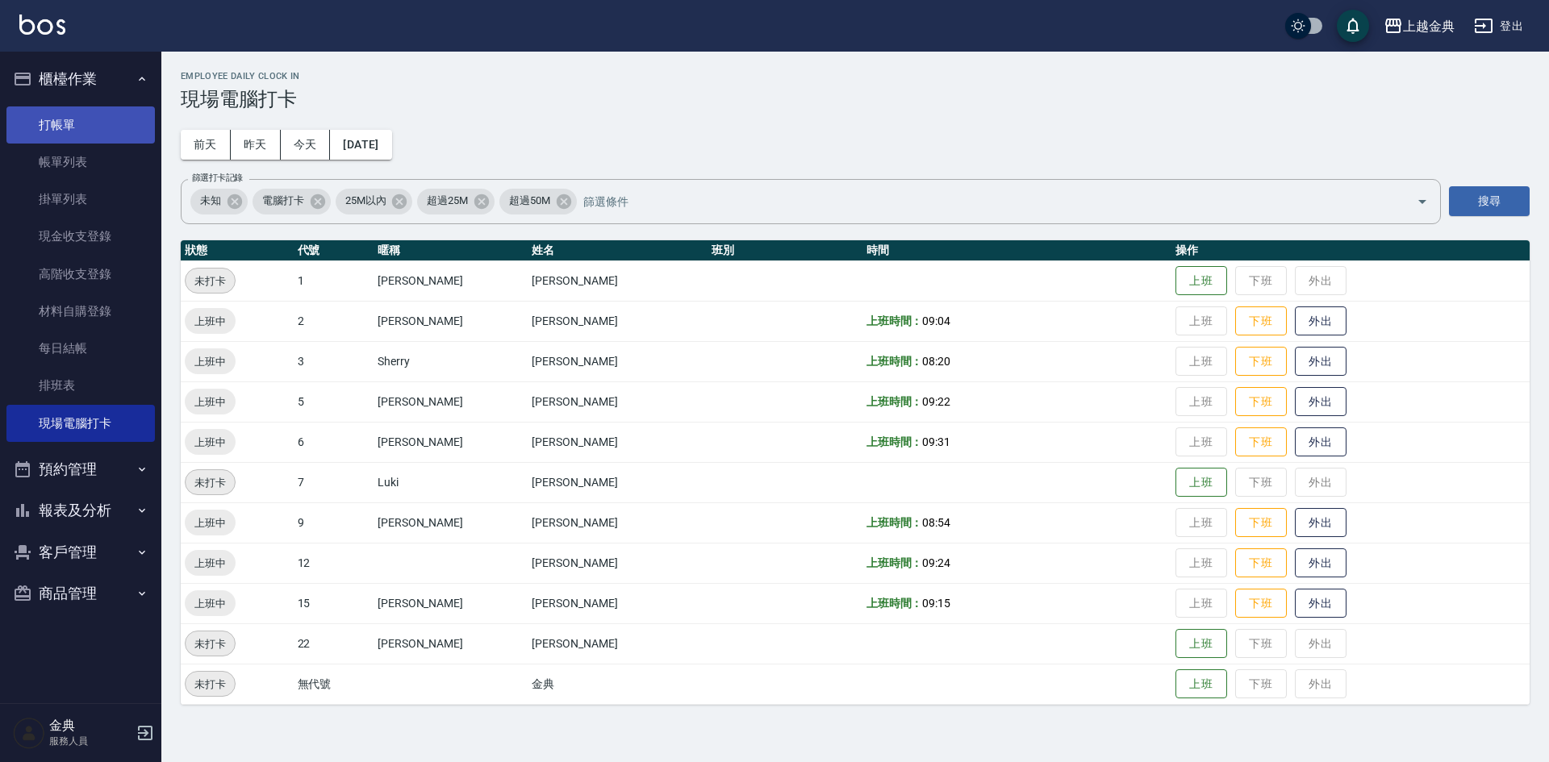
click at [97, 125] on link "打帳單" at bounding box center [80, 124] width 148 height 37
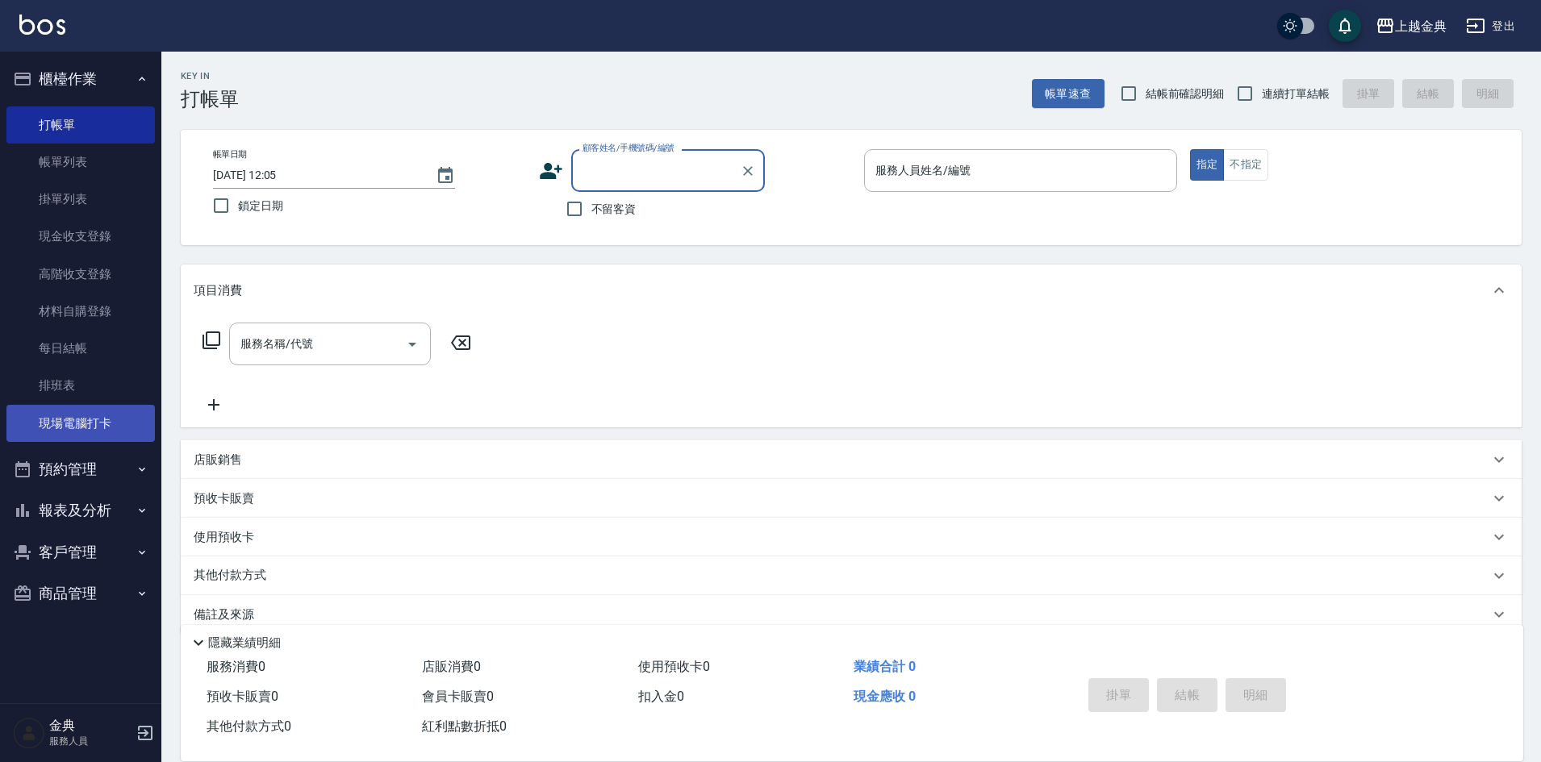
click at [113, 423] on link "現場電腦打卡" at bounding box center [80, 423] width 148 height 37
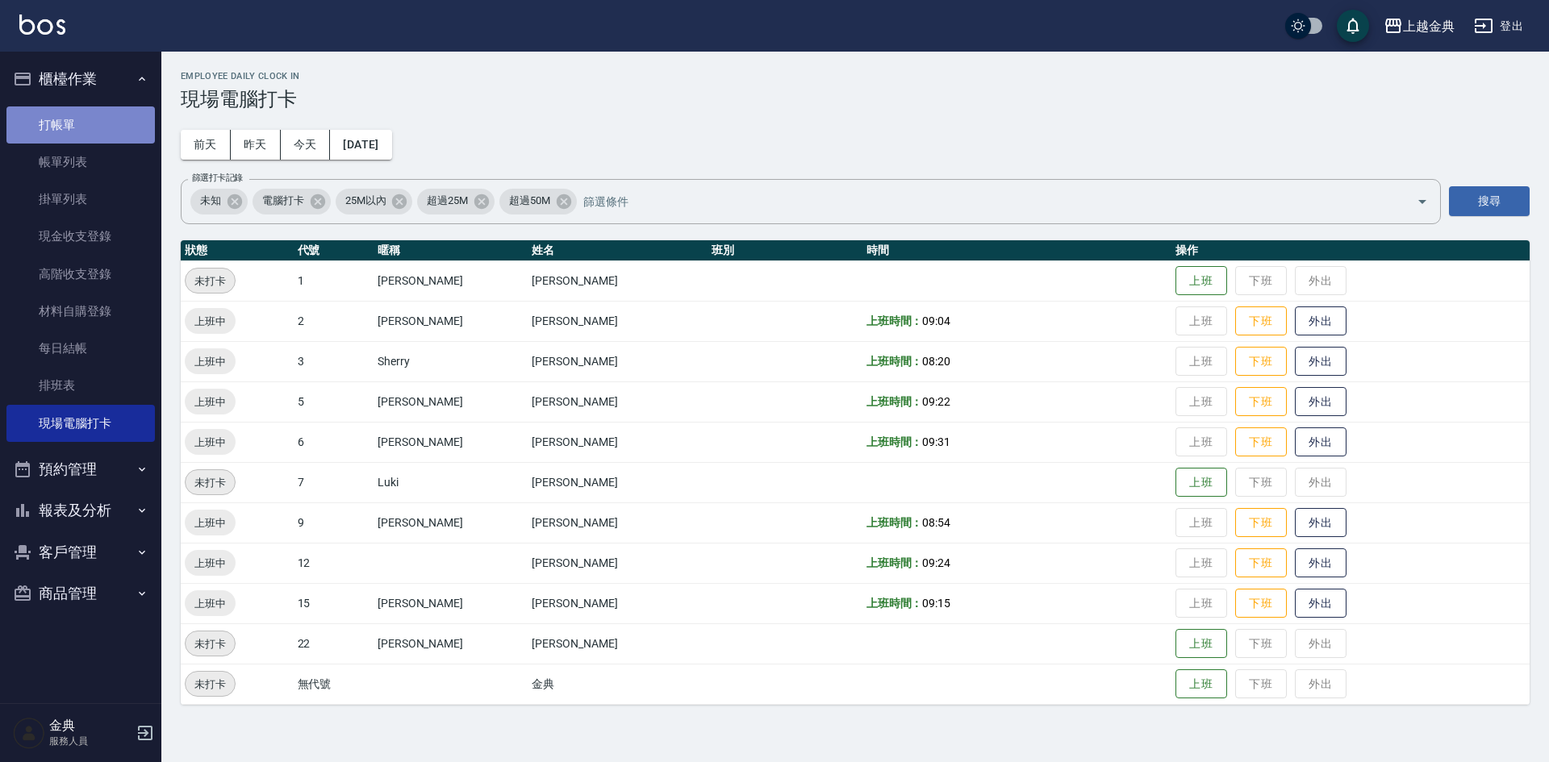
click at [57, 114] on link "打帳單" at bounding box center [80, 124] width 148 height 37
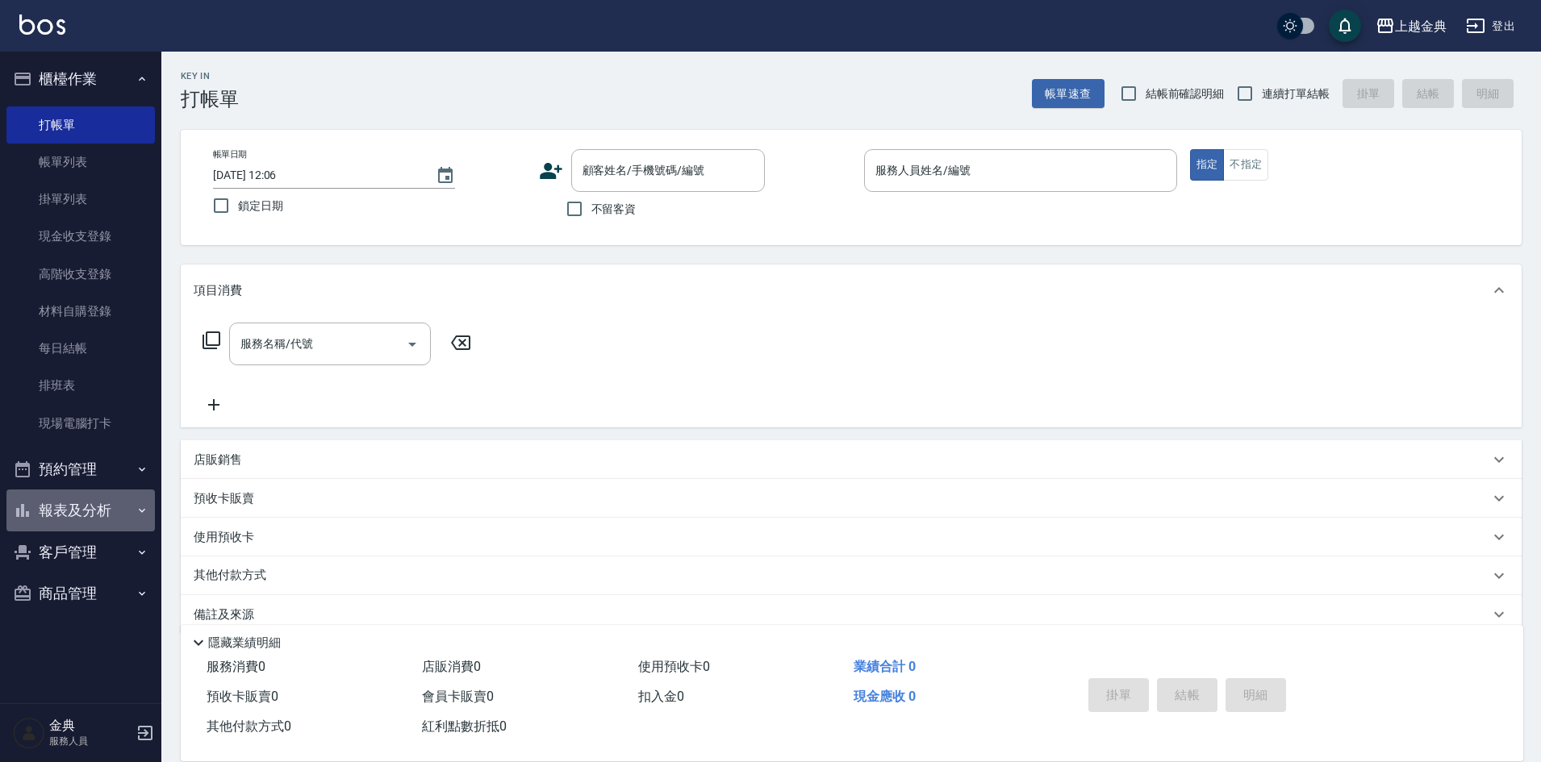
click at [113, 502] on button "報表及分析" at bounding box center [80, 511] width 148 height 42
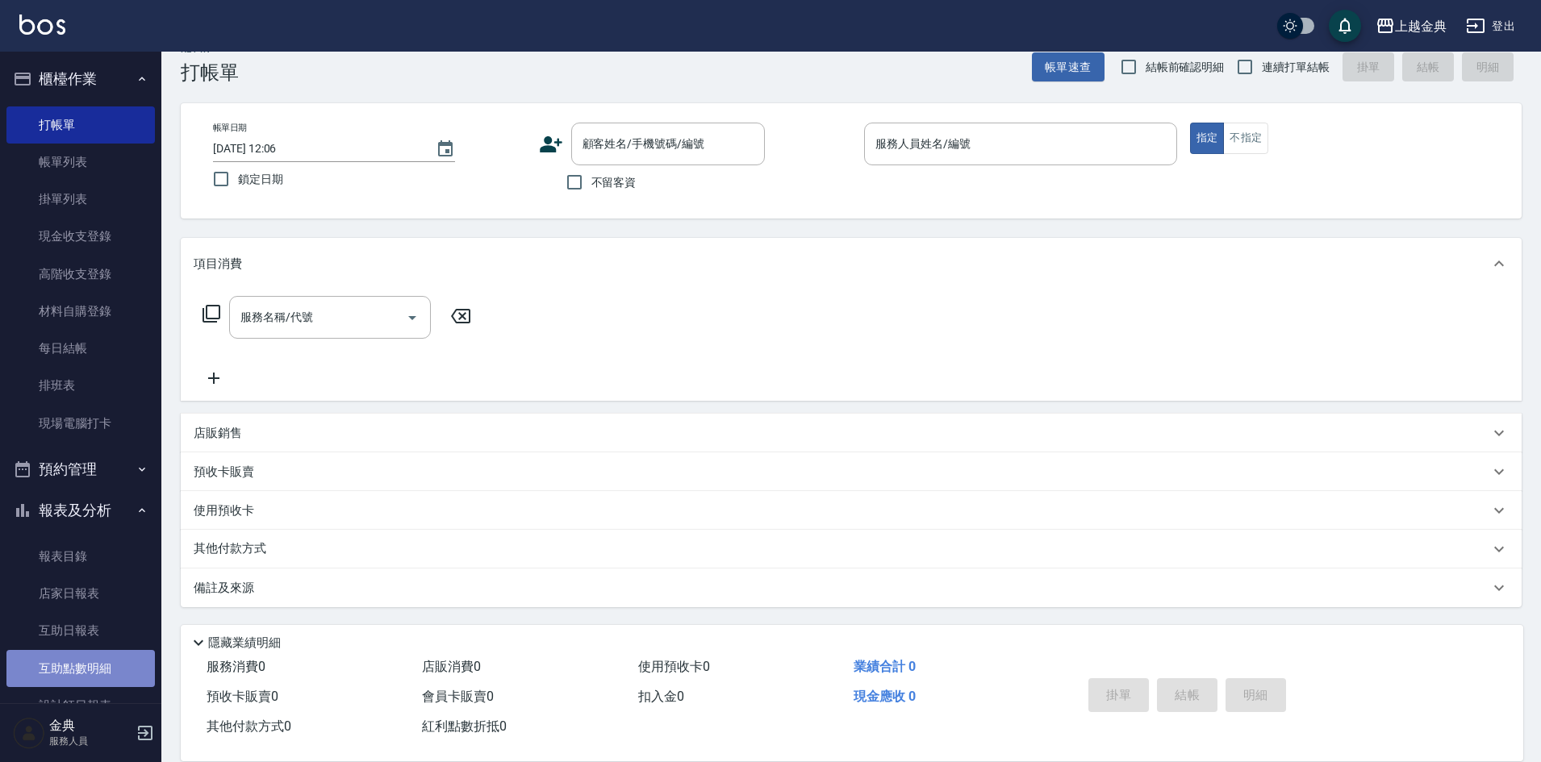
click at [100, 674] on link "互助點數明細" at bounding box center [80, 668] width 148 height 37
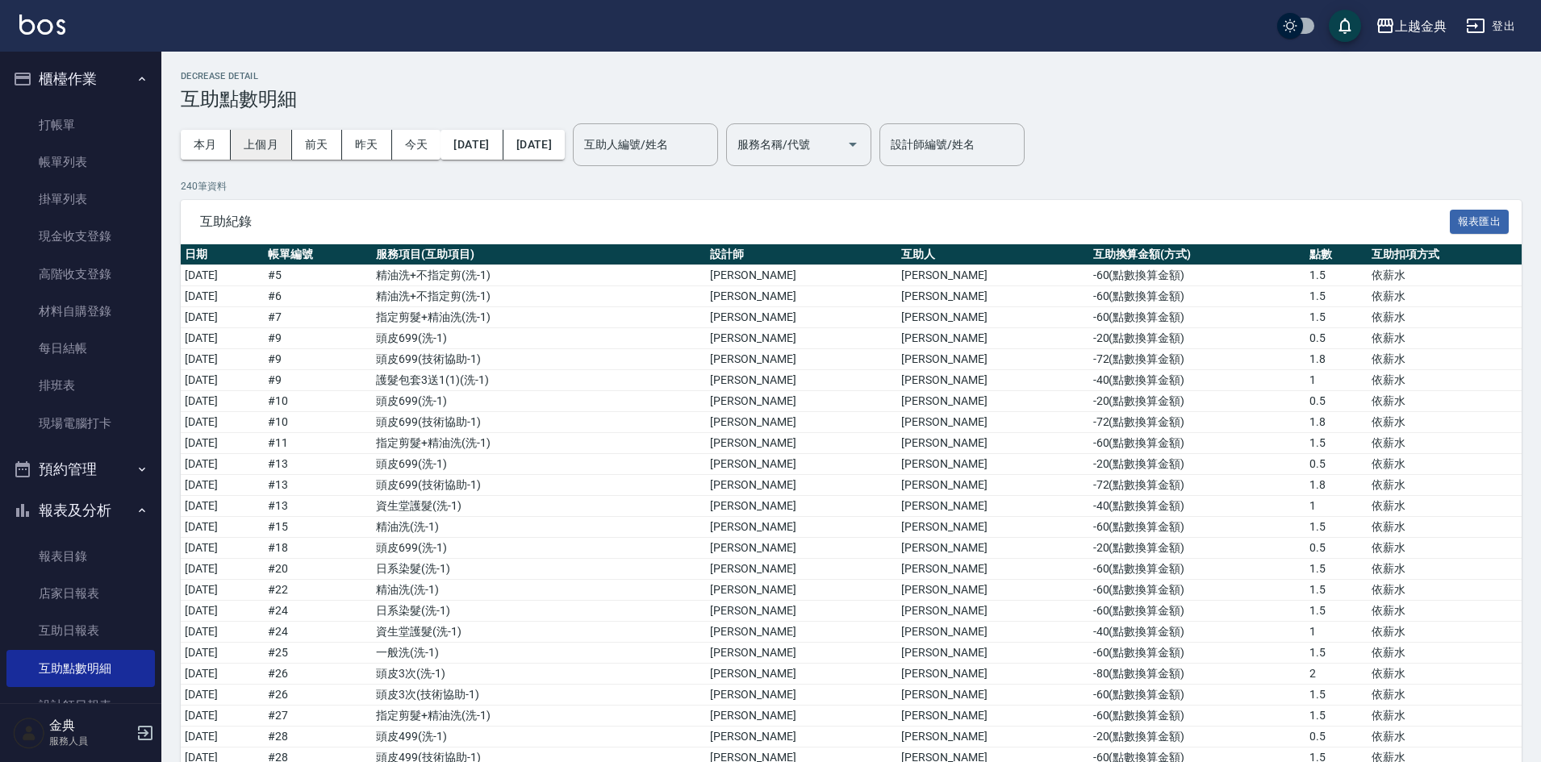
drag, startPoint x: 207, startPoint y: 147, endPoint x: 231, endPoint y: 152, distance: 24.7
click at [206, 146] on button "本月" at bounding box center [206, 145] width 50 height 30
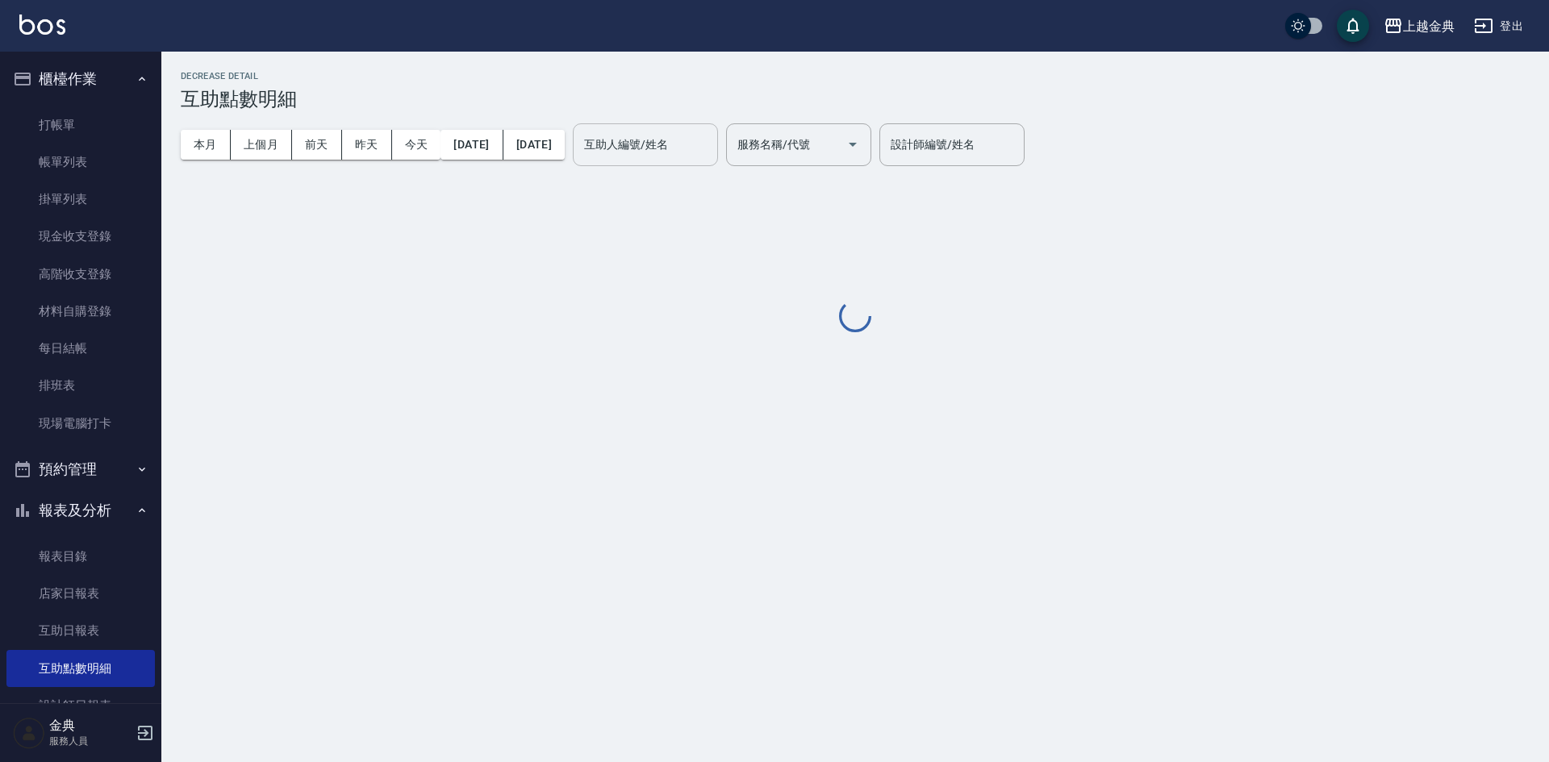
click at [693, 135] on div "互助人編號/姓名 互助人編號/姓名" at bounding box center [645, 144] width 145 height 43
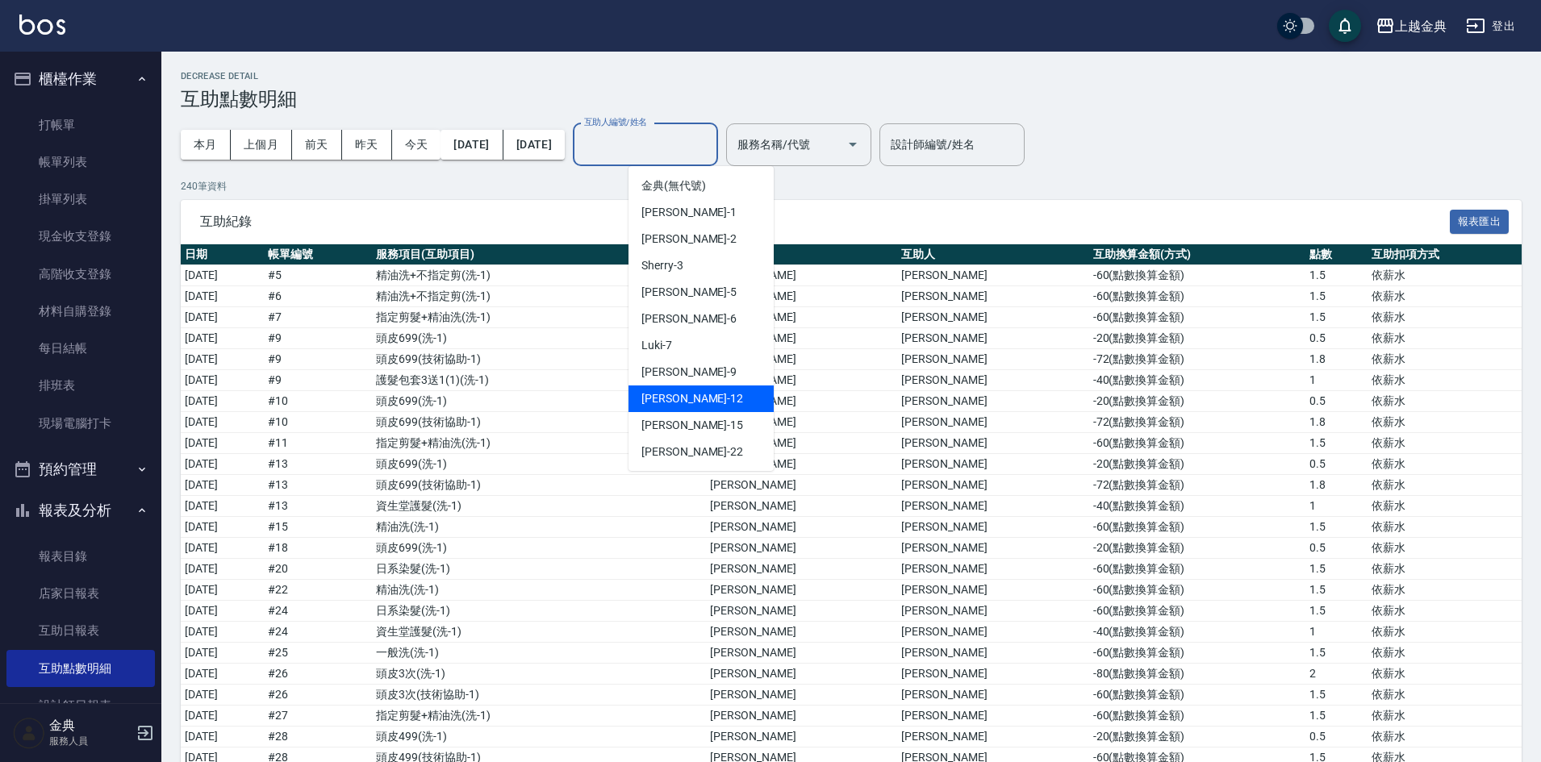
click at [669, 399] on span "[PERSON_NAME]12" at bounding box center [692, 398] width 102 height 17
type input "[PERSON_NAME]-12"
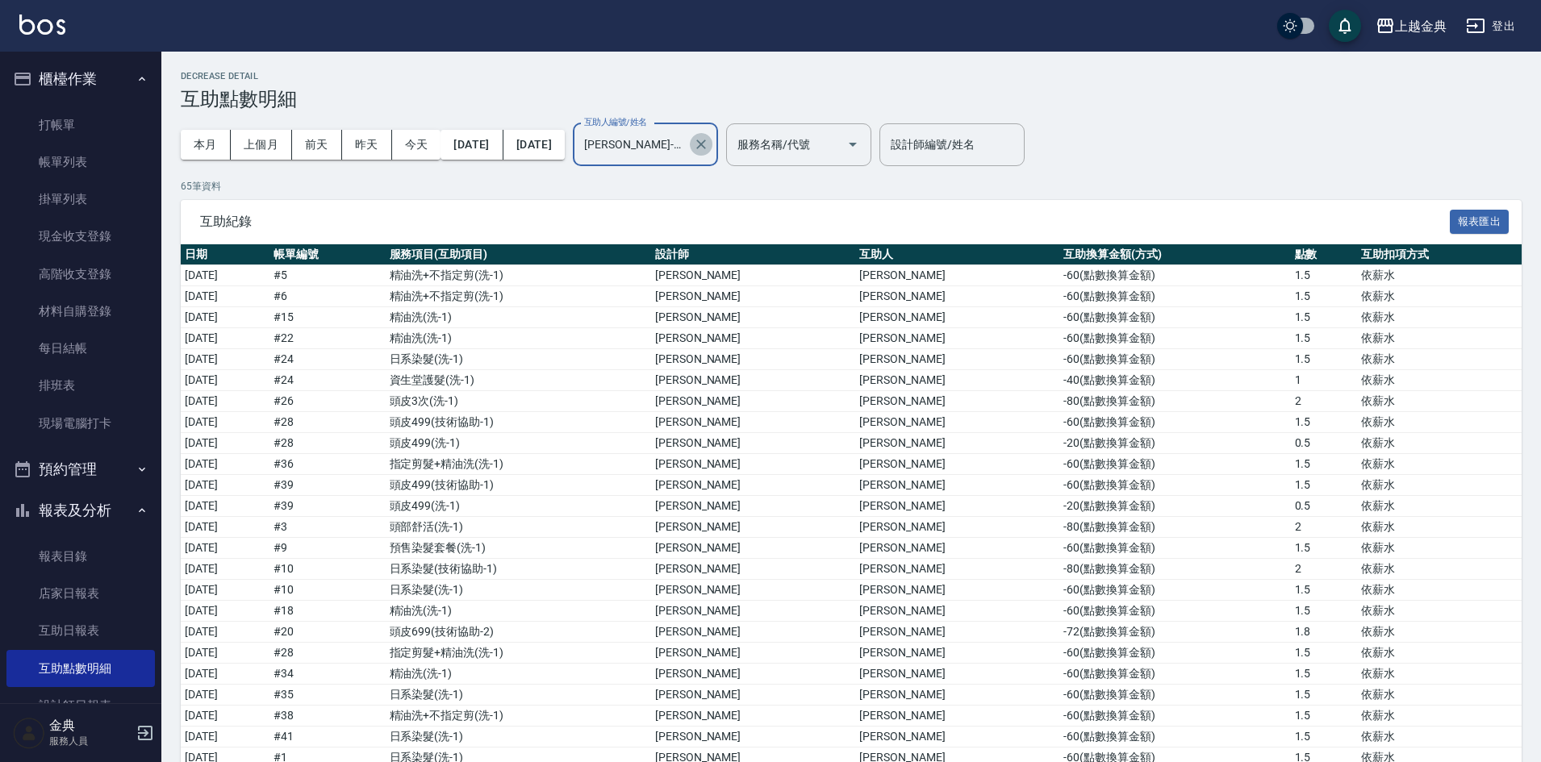
click at [709, 150] on icon "Clear" at bounding box center [701, 144] width 16 height 16
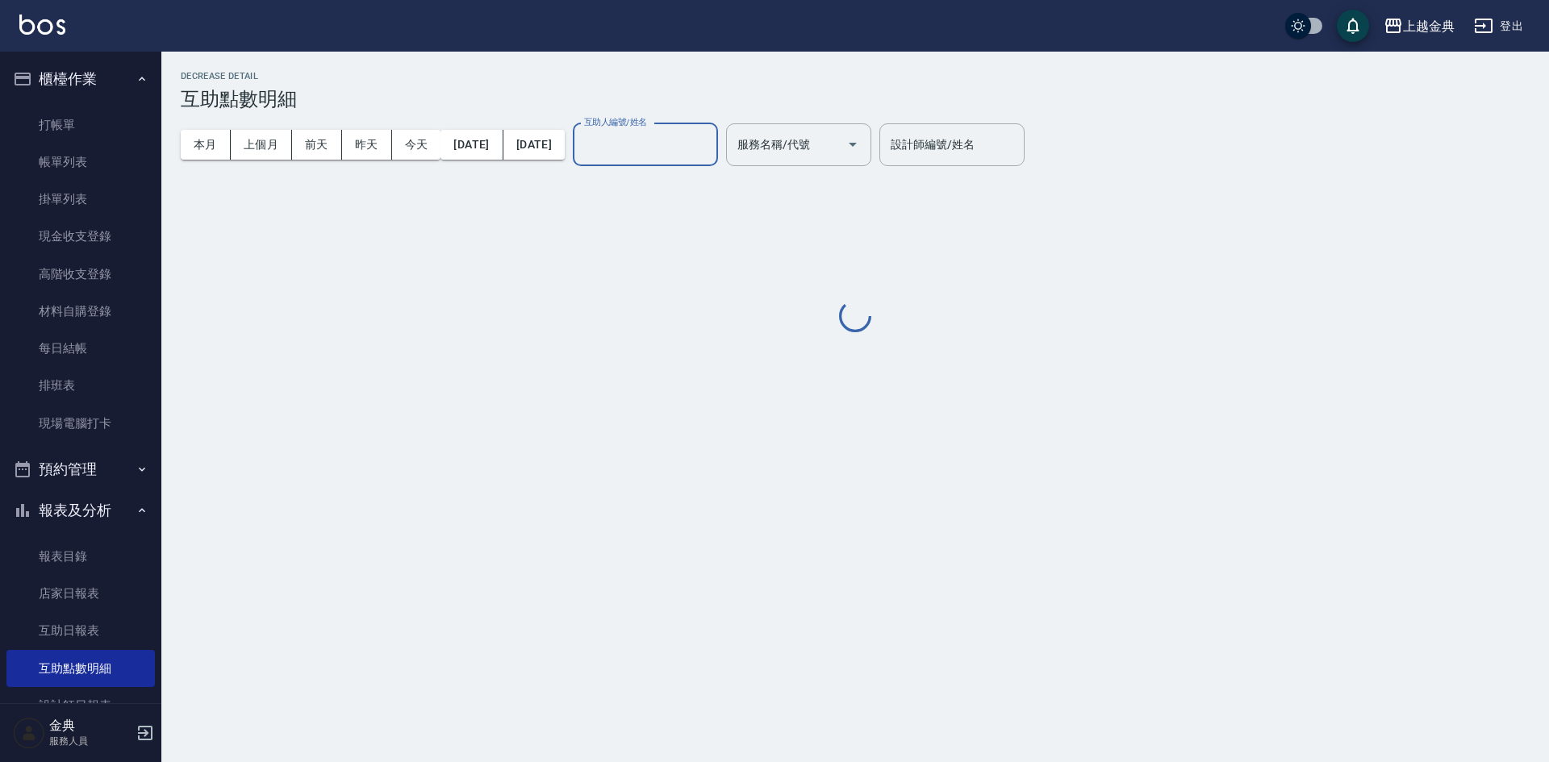
click at [696, 153] on input "互助人編號/姓名" at bounding box center [645, 145] width 131 height 28
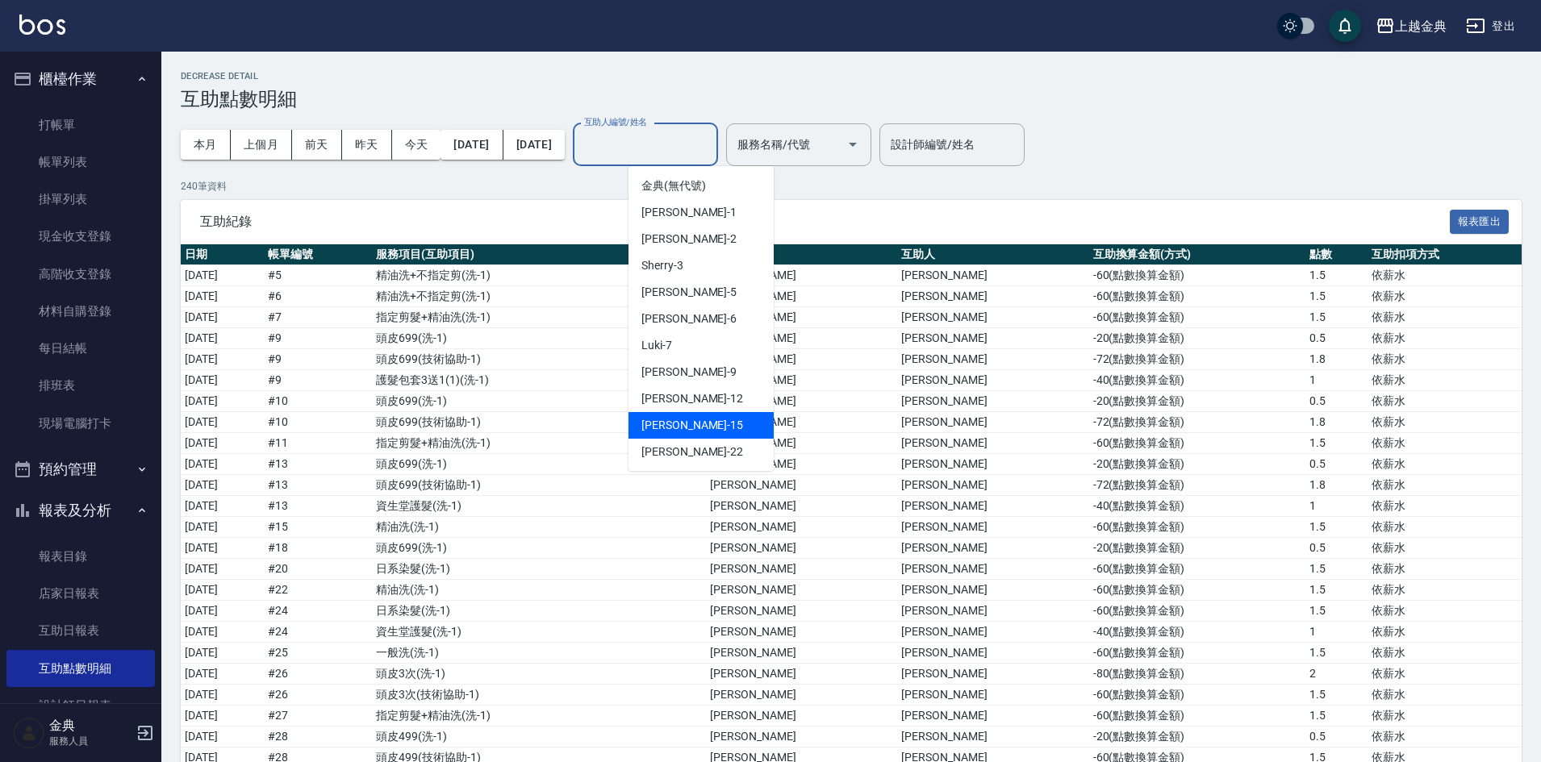
click at [683, 422] on span "[PERSON_NAME] -15" at bounding box center [692, 425] width 102 height 17
type input "[PERSON_NAME]-15"
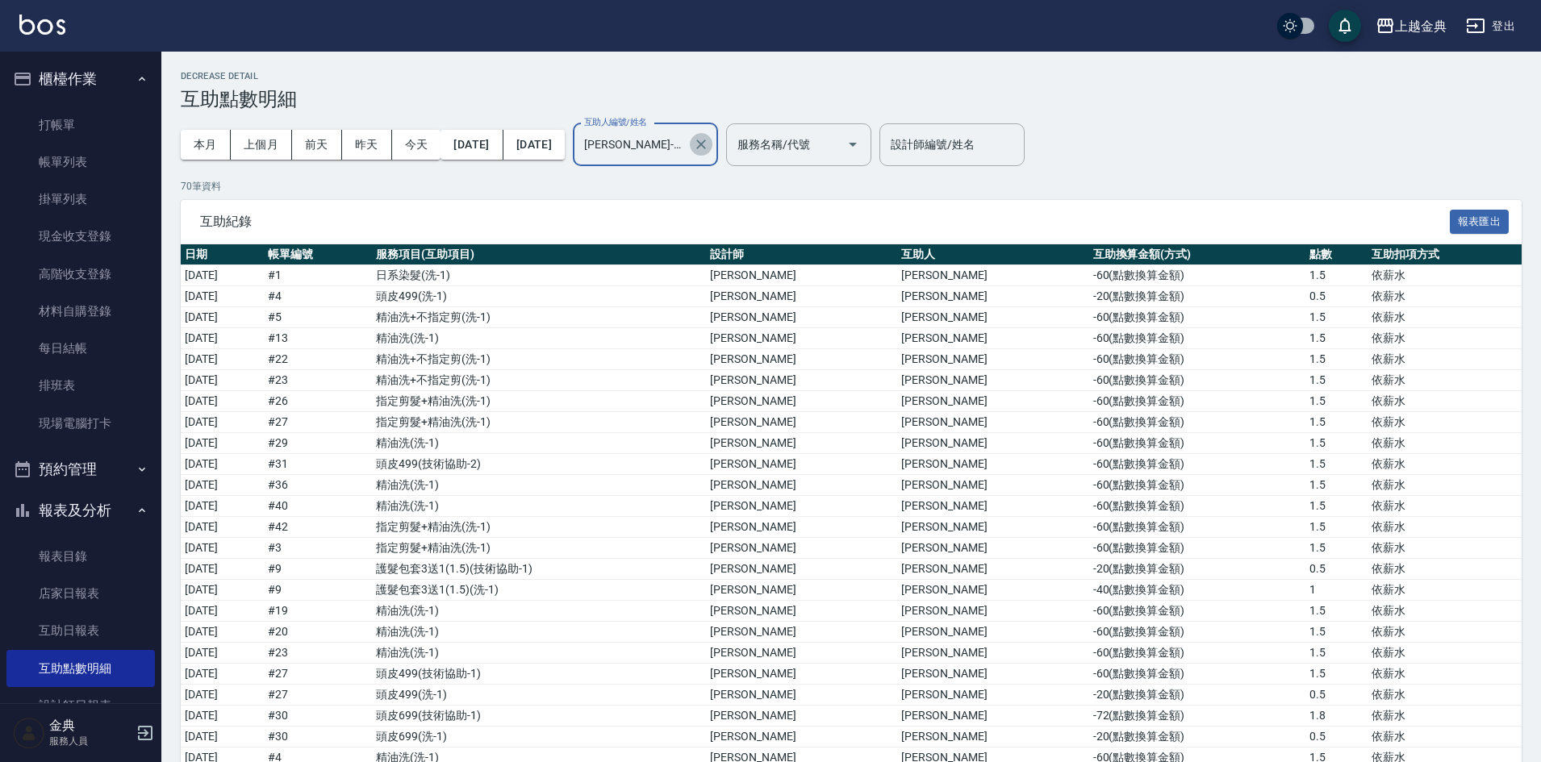
click at [706, 141] on icon "Clear" at bounding box center [701, 145] width 10 height 10
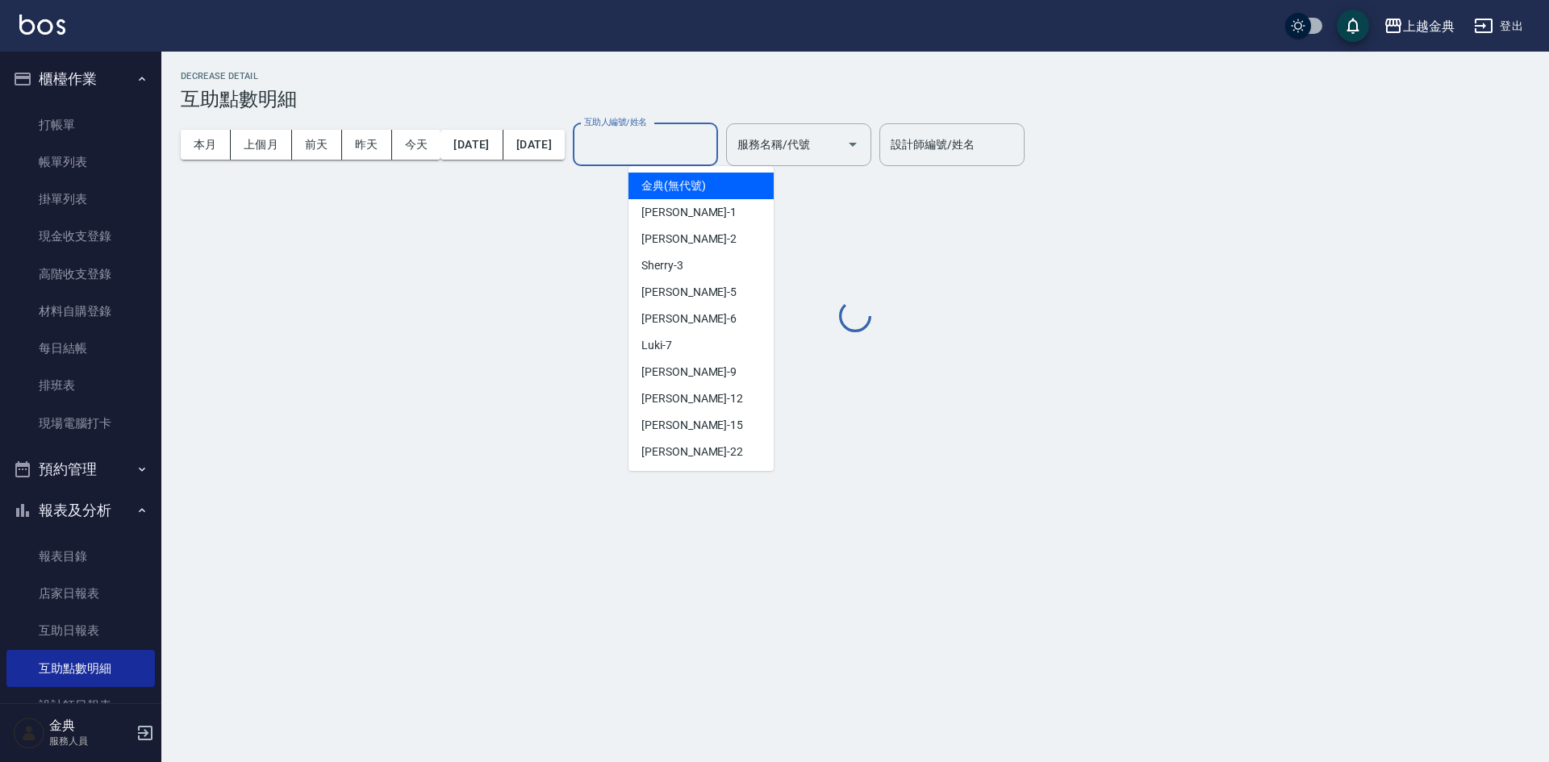
click at [699, 153] on input "互助人編號/姓名" at bounding box center [645, 145] width 131 height 28
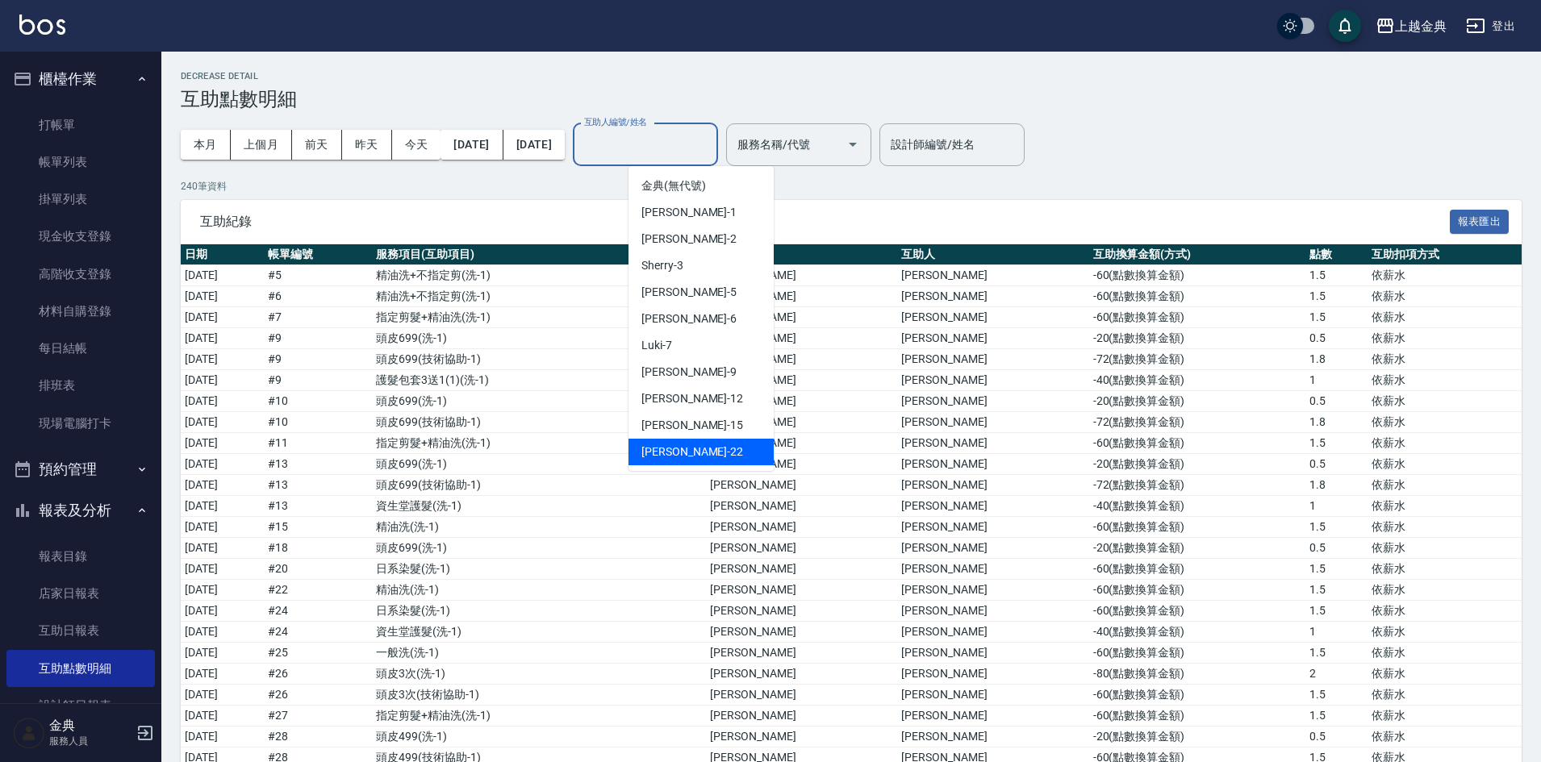
click at [700, 447] on div "[PERSON_NAME] -22" at bounding box center [700, 452] width 145 height 27
type input "[PERSON_NAME]-22"
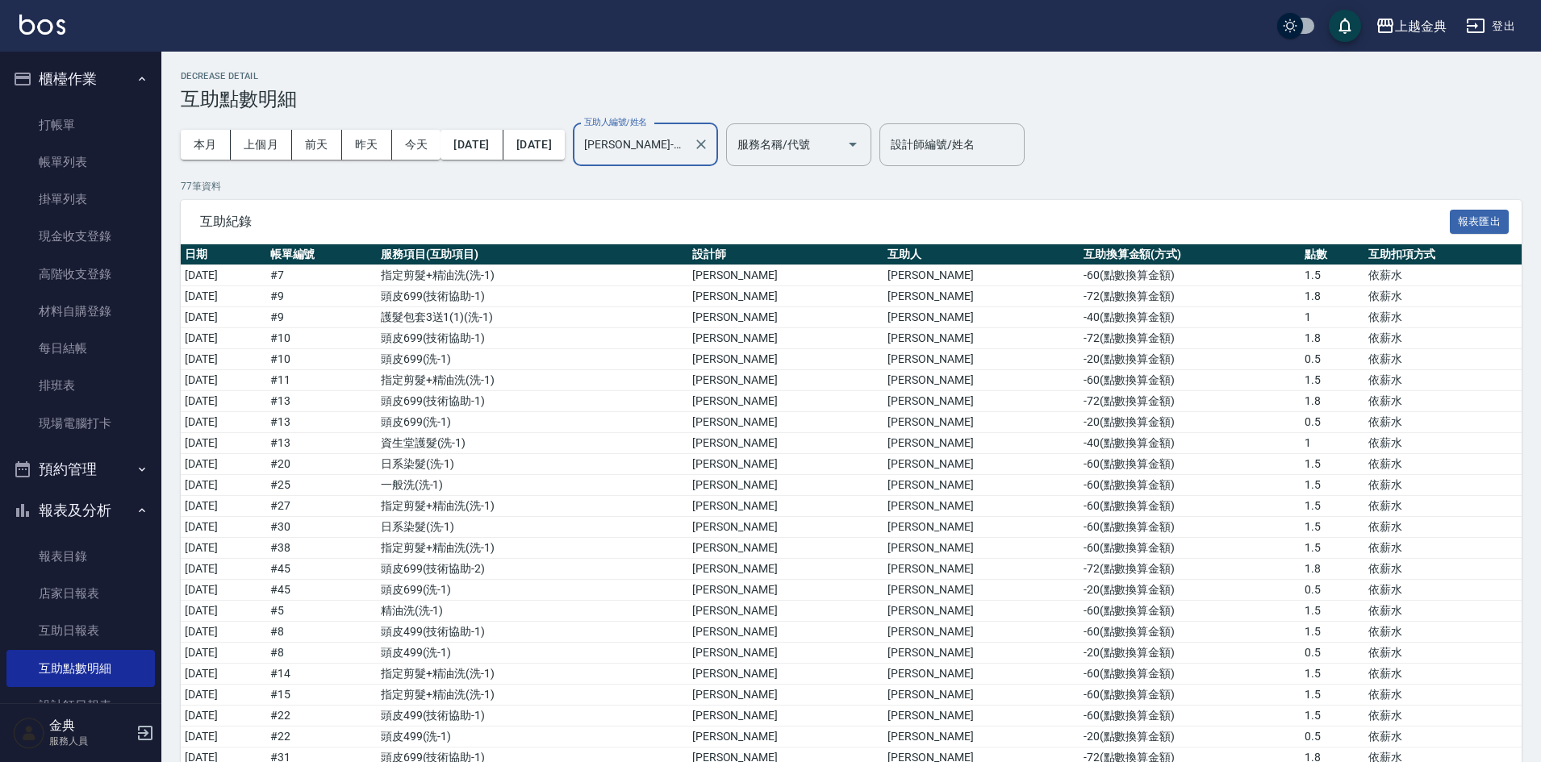
click at [95, 514] on button "報表及分析" at bounding box center [80, 511] width 148 height 42
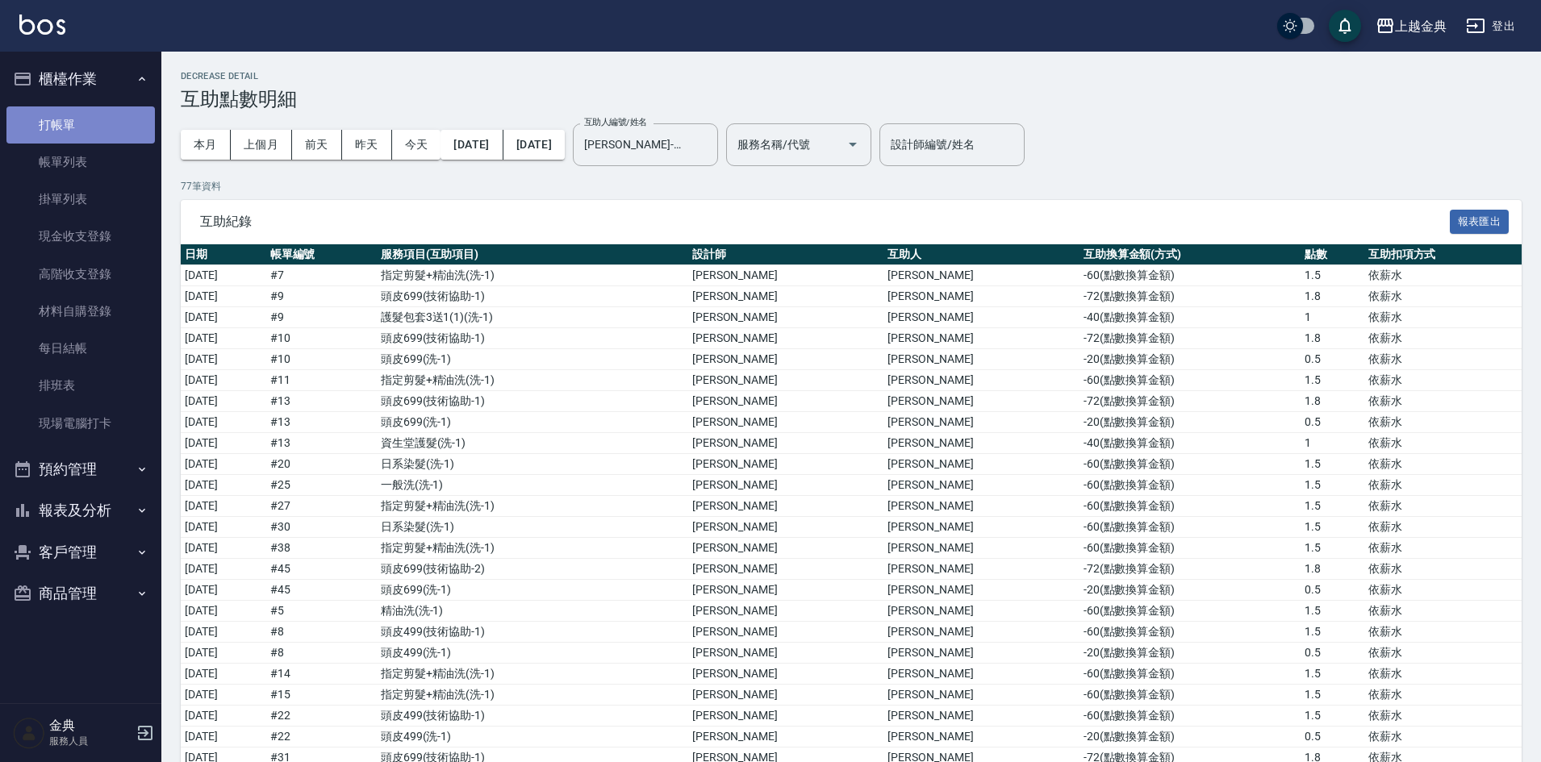
click at [68, 111] on link "打帳單" at bounding box center [80, 124] width 148 height 37
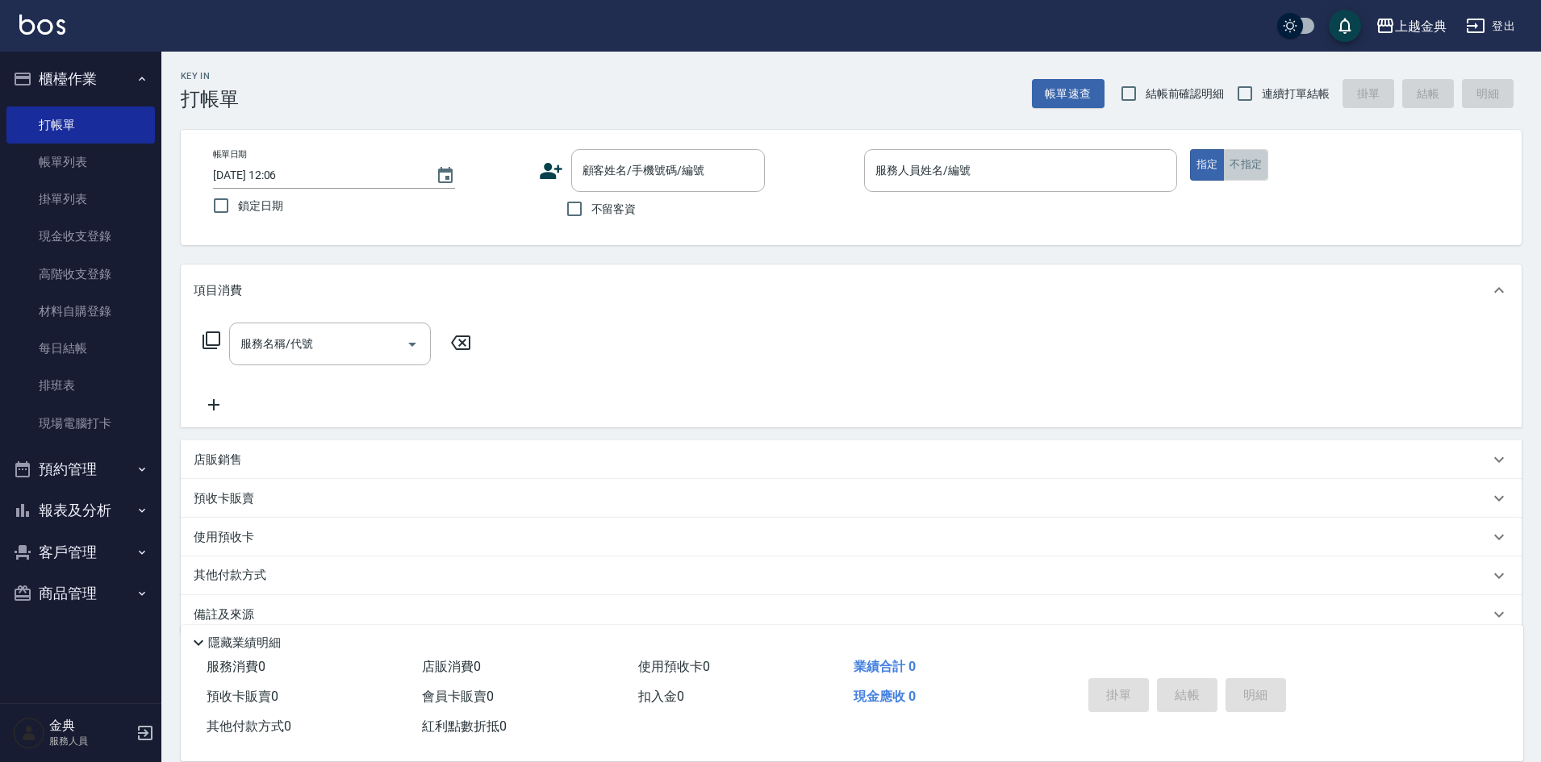
click at [1243, 161] on button "不指定" at bounding box center [1245, 164] width 45 height 31
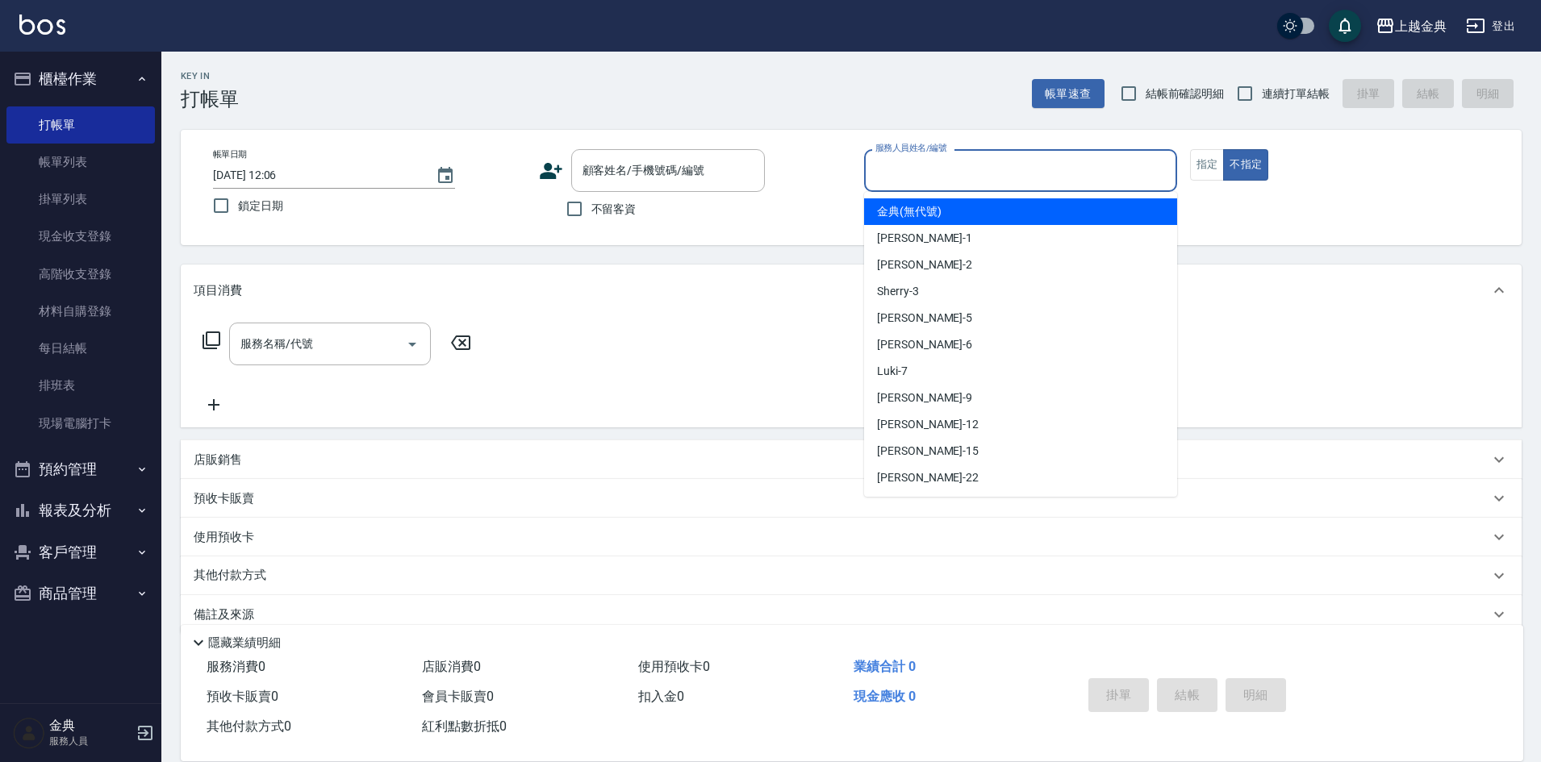
click at [1080, 158] on input "服務人員姓名/編號" at bounding box center [1020, 170] width 298 height 28
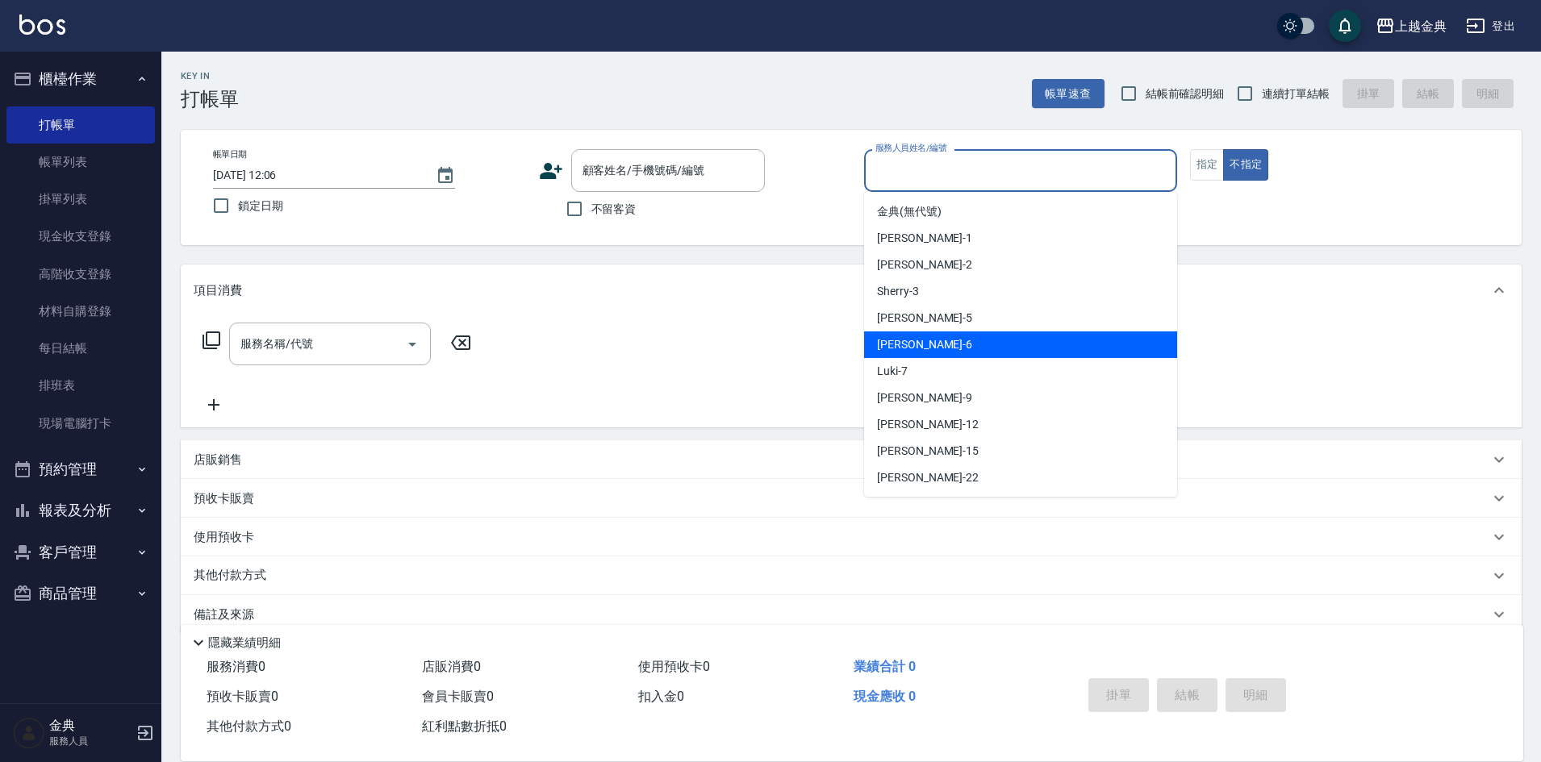
click at [986, 338] on div "[PERSON_NAME] -6" at bounding box center [1020, 345] width 313 height 27
type input "[PERSON_NAME]-6"
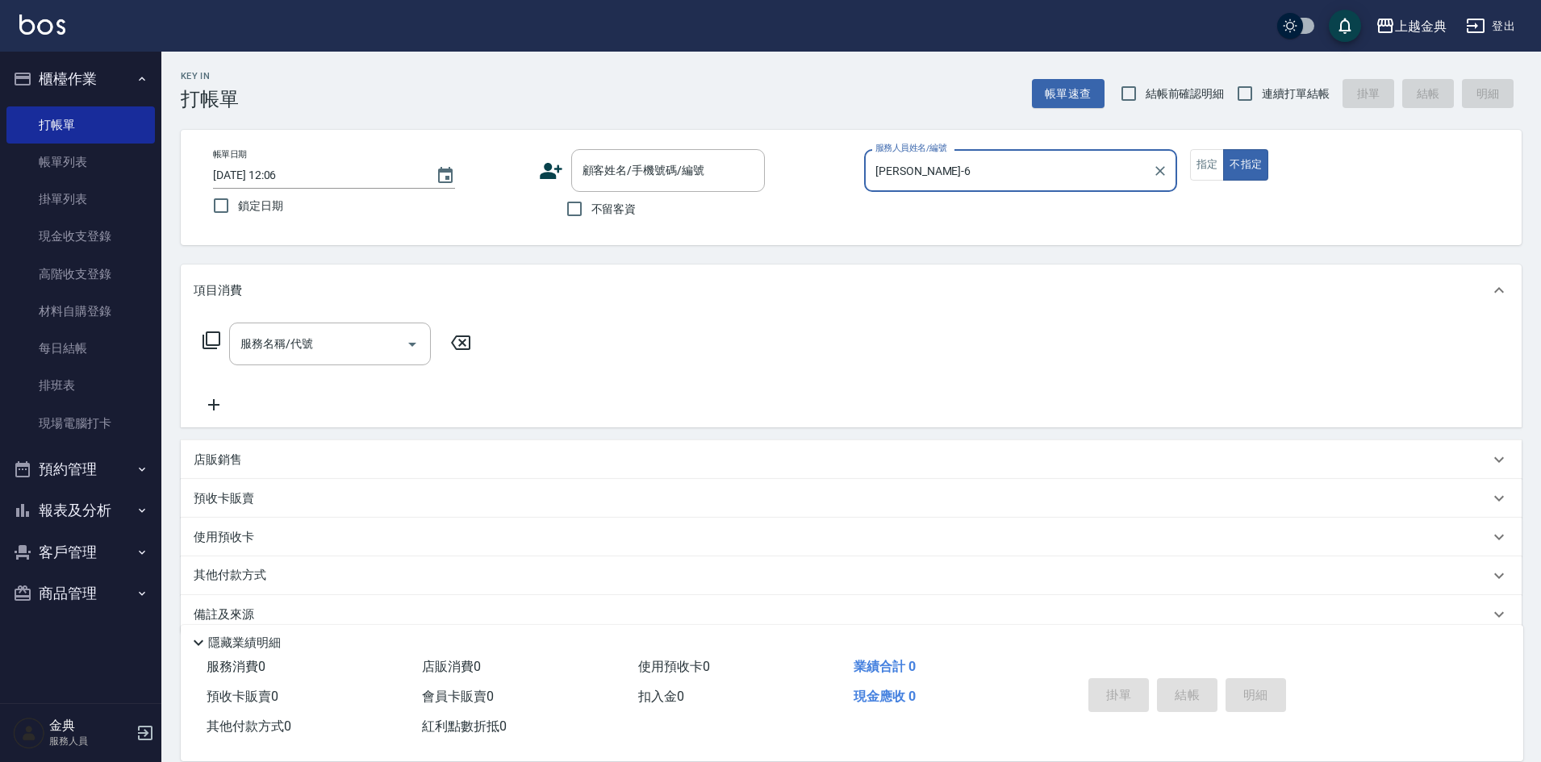
click at [205, 340] on icon at bounding box center [211, 340] width 19 height 19
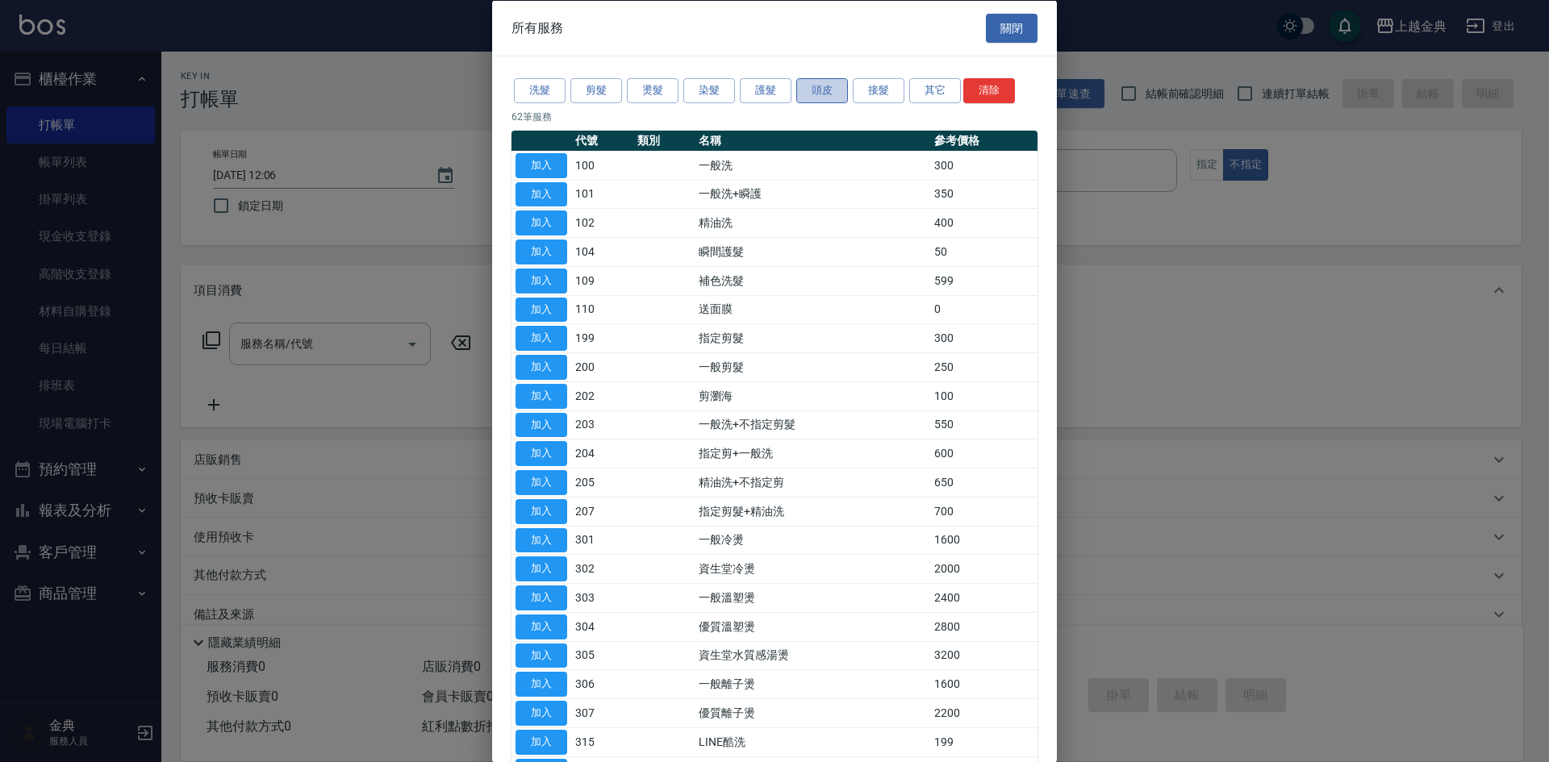
click at [816, 93] on button "頭皮" at bounding box center [822, 90] width 52 height 25
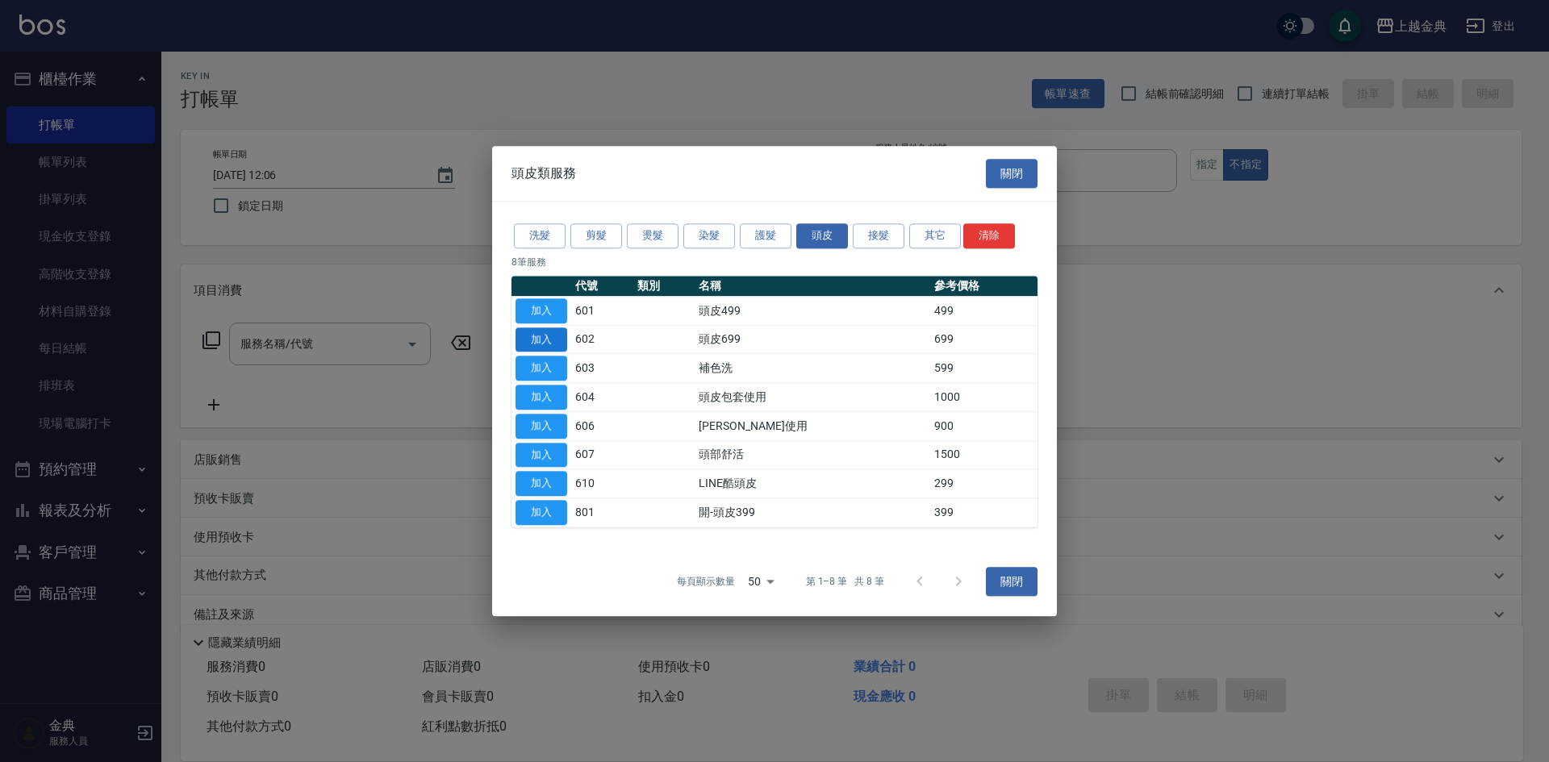
click at [555, 334] on button "加入" at bounding box center [541, 339] width 52 height 25
type input "頭皮699(602)"
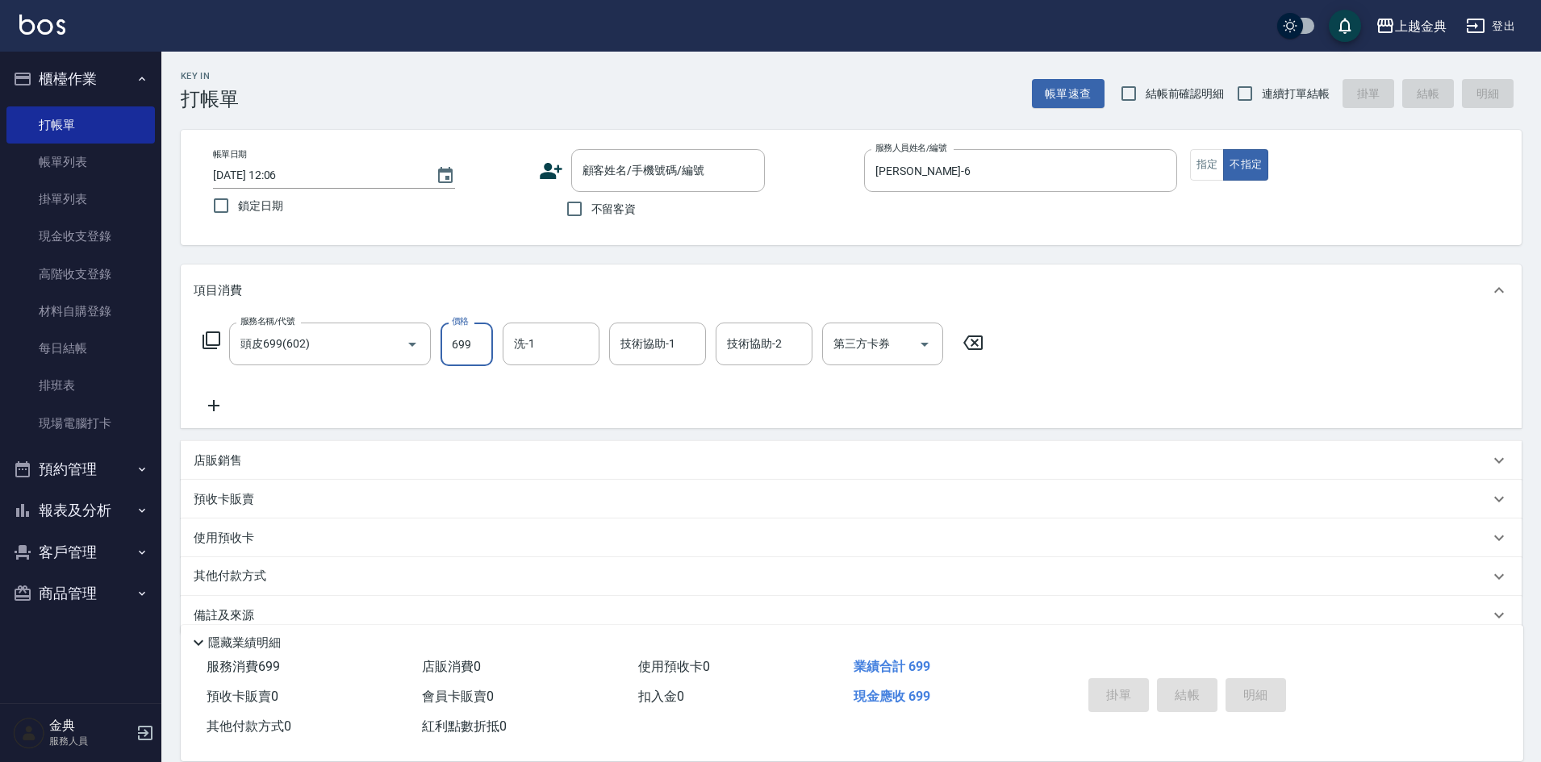
click at [482, 341] on input "699" at bounding box center [466, 345] width 52 height 44
click at [473, 340] on input "699" at bounding box center [466, 345] width 52 height 44
type input "949"
click at [666, 349] on input "技術協助-1" at bounding box center [657, 344] width 82 height 28
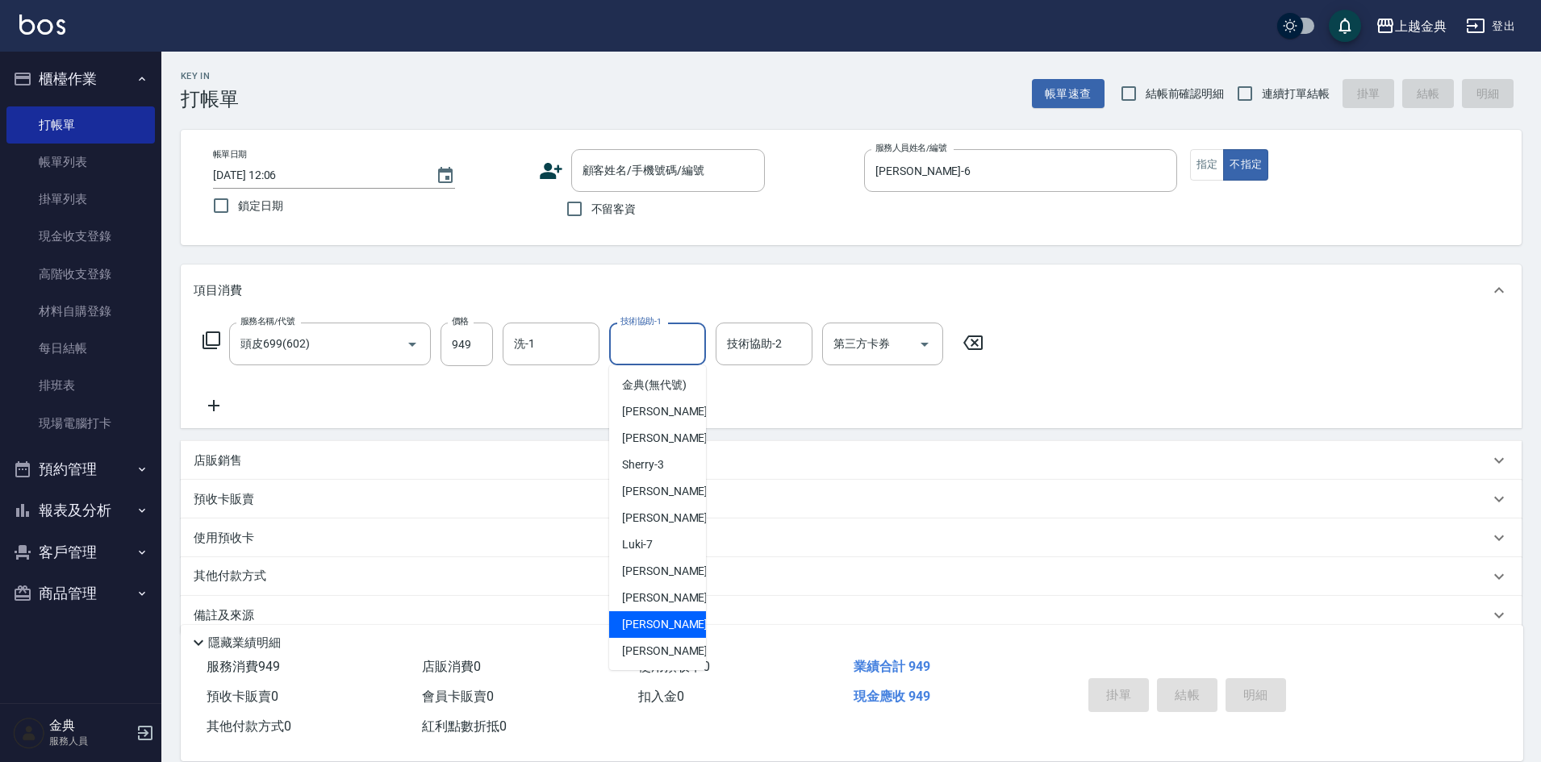
click at [649, 633] on span "[PERSON_NAME] -15" at bounding box center [673, 624] width 102 height 17
type input "[PERSON_NAME]-15"
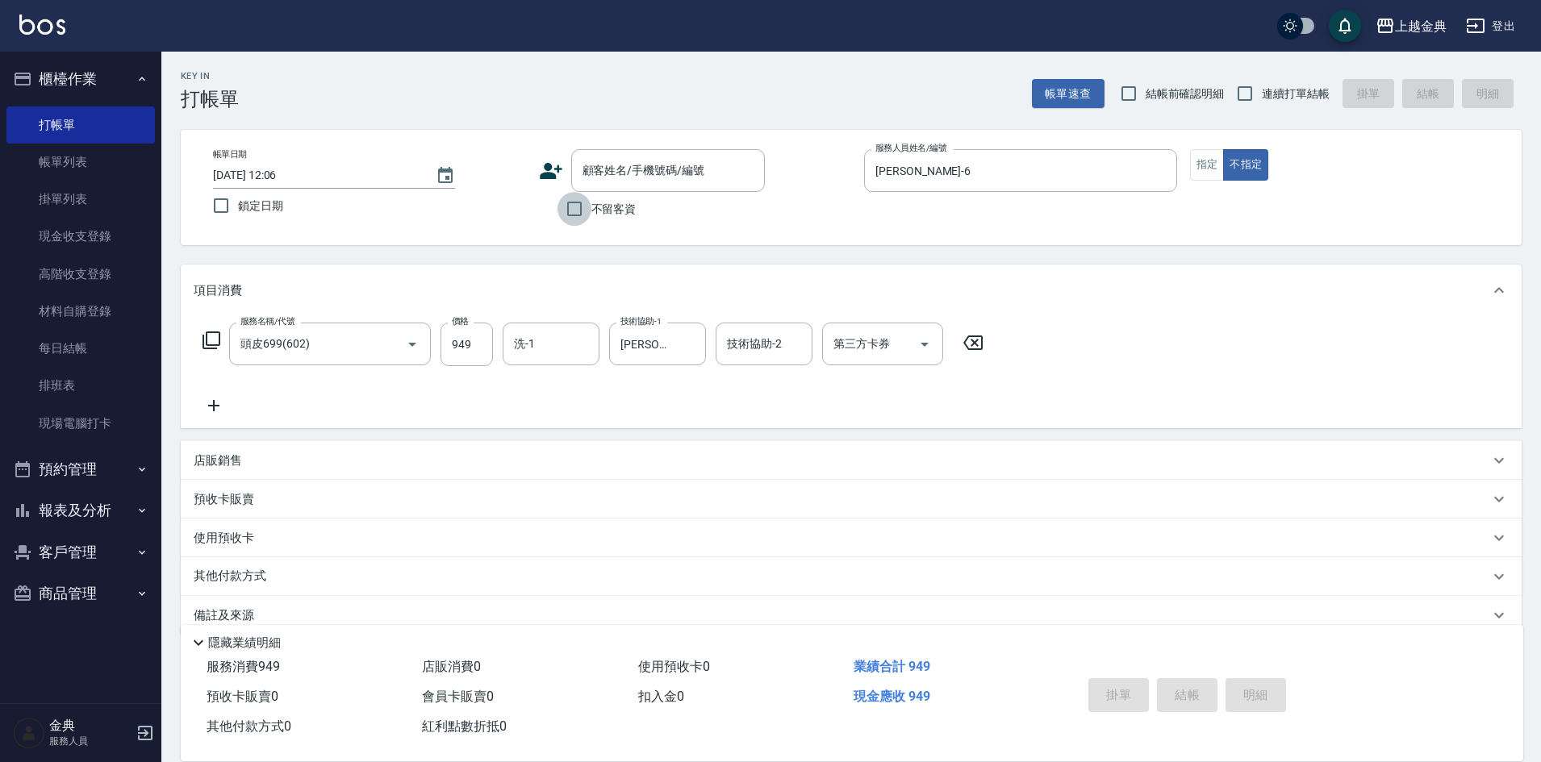
click at [572, 210] on input "不留客資" at bounding box center [574, 209] width 34 height 34
checkbox input "true"
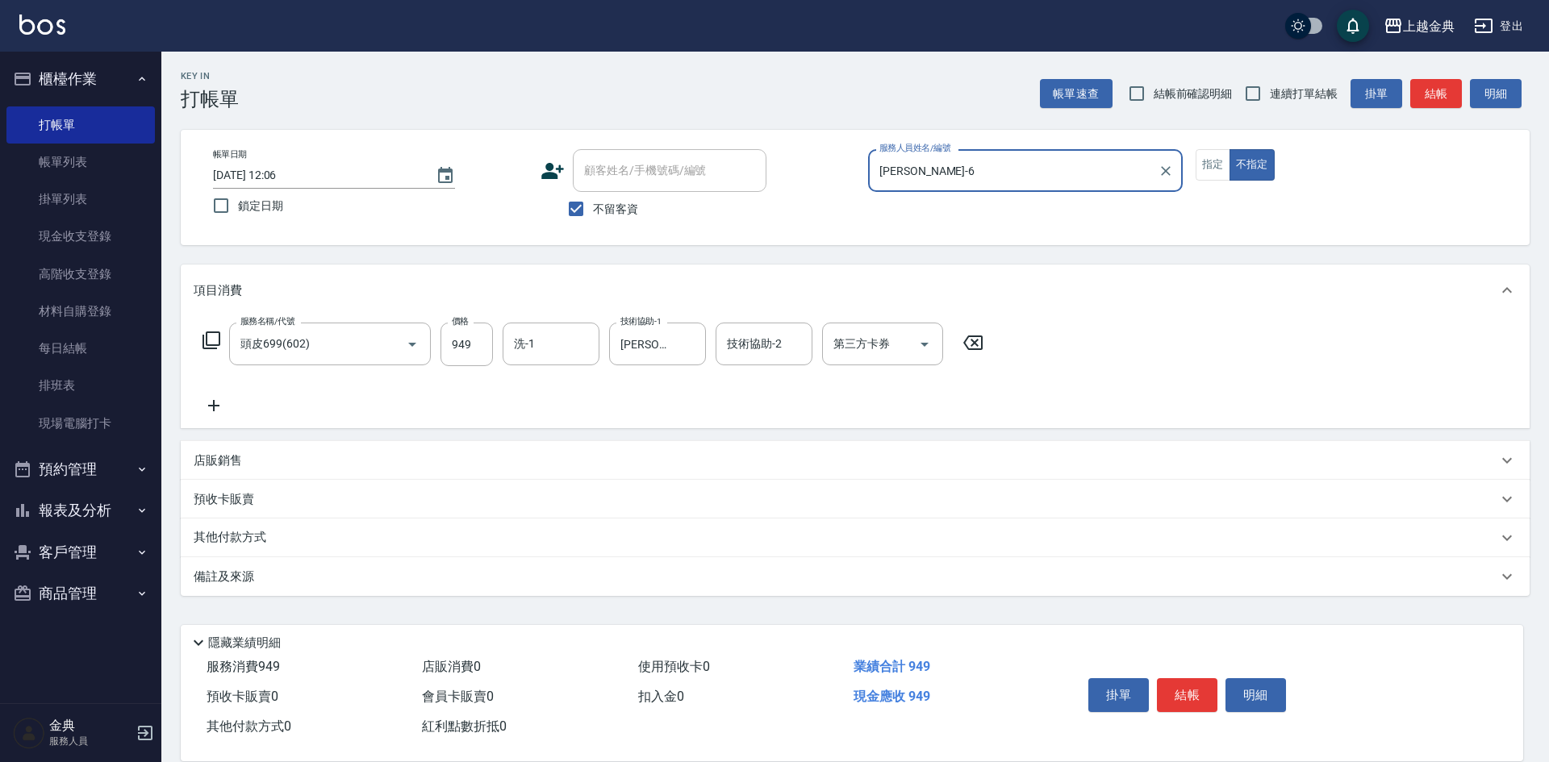
click at [1182, 686] on button "結帳" at bounding box center [1187, 695] width 60 height 34
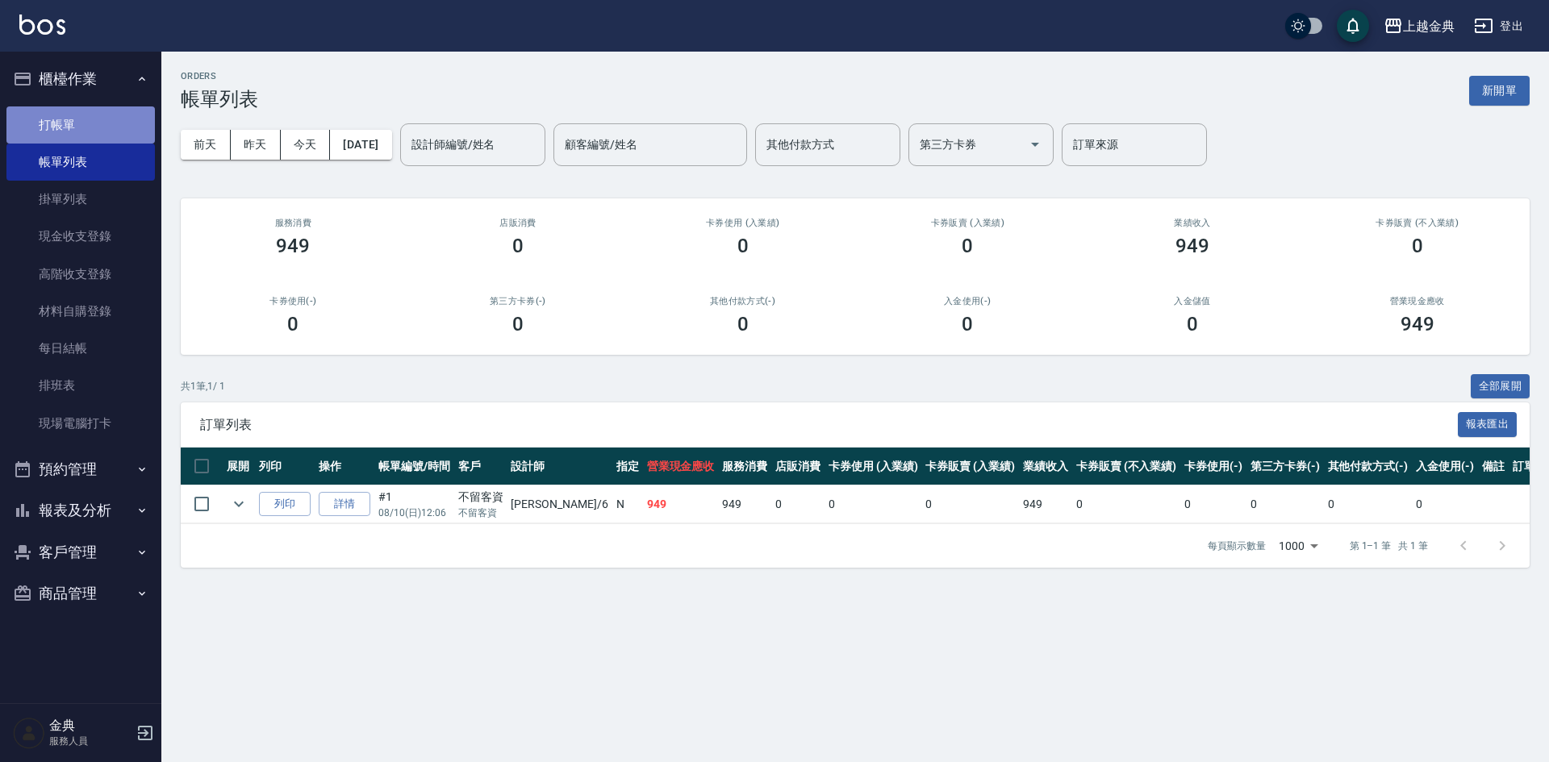
click at [77, 124] on link "打帳單" at bounding box center [80, 124] width 148 height 37
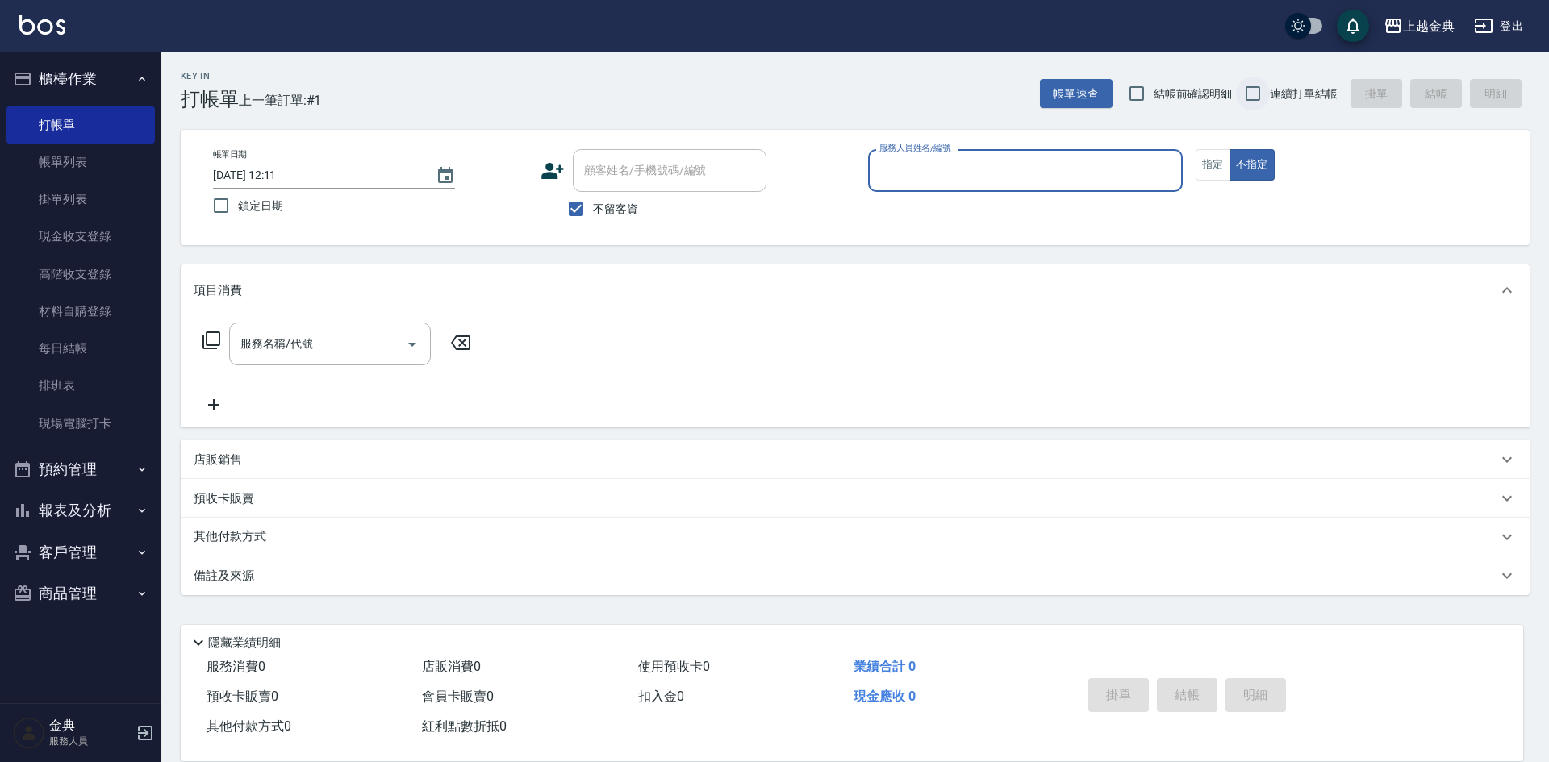
click at [1252, 89] on input "連續打單結帳" at bounding box center [1253, 94] width 34 height 34
checkbox input "true"
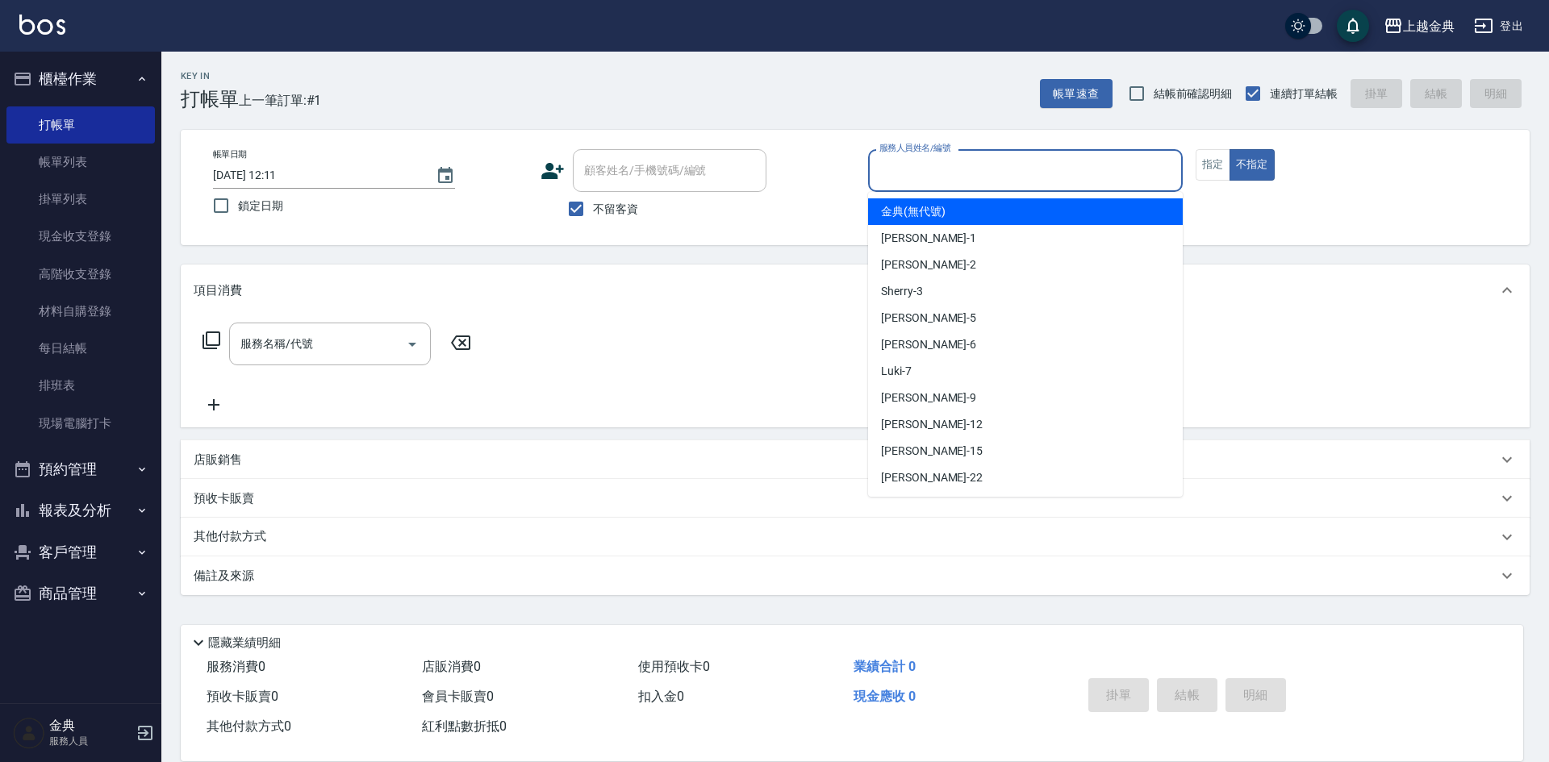
click at [991, 173] on input "服務人員姓名/編號" at bounding box center [1025, 170] width 300 height 28
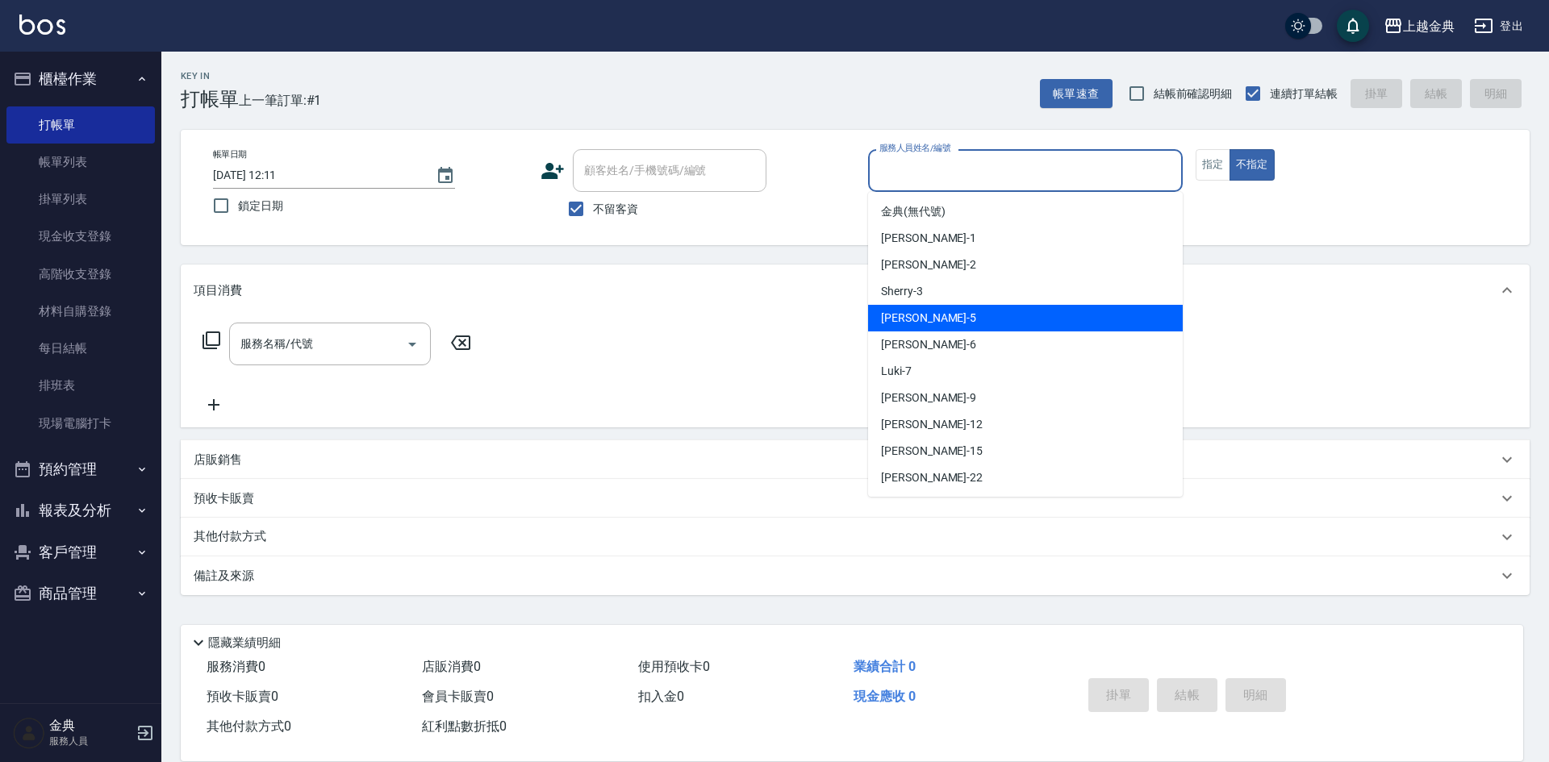
click at [971, 315] on div "[PERSON_NAME] -5" at bounding box center [1025, 318] width 315 height 27
type input "[PERSON_NAME]-5"
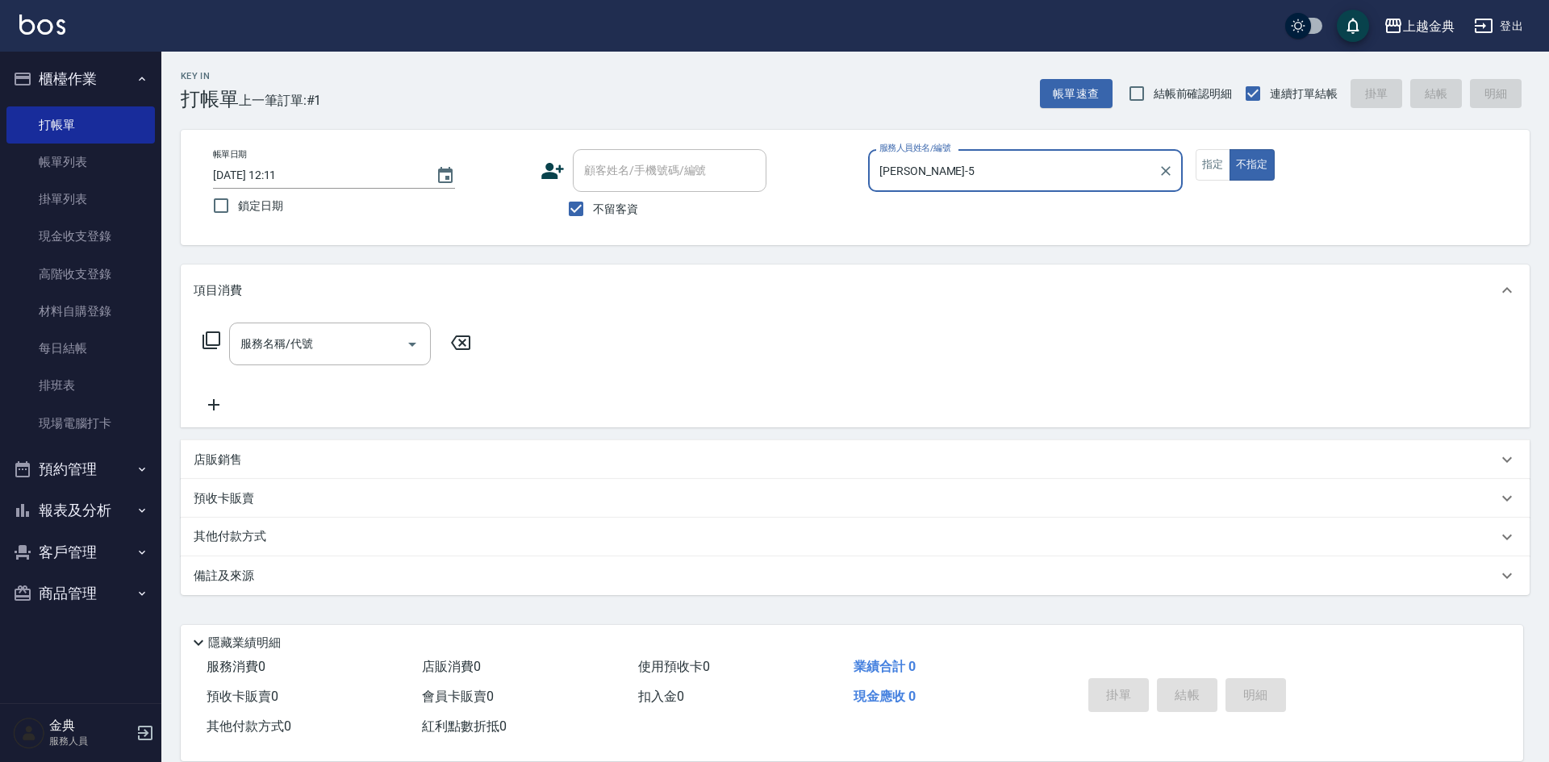
click at [210, 339] on icon at bounding box center [211, 340] width 19 height 19
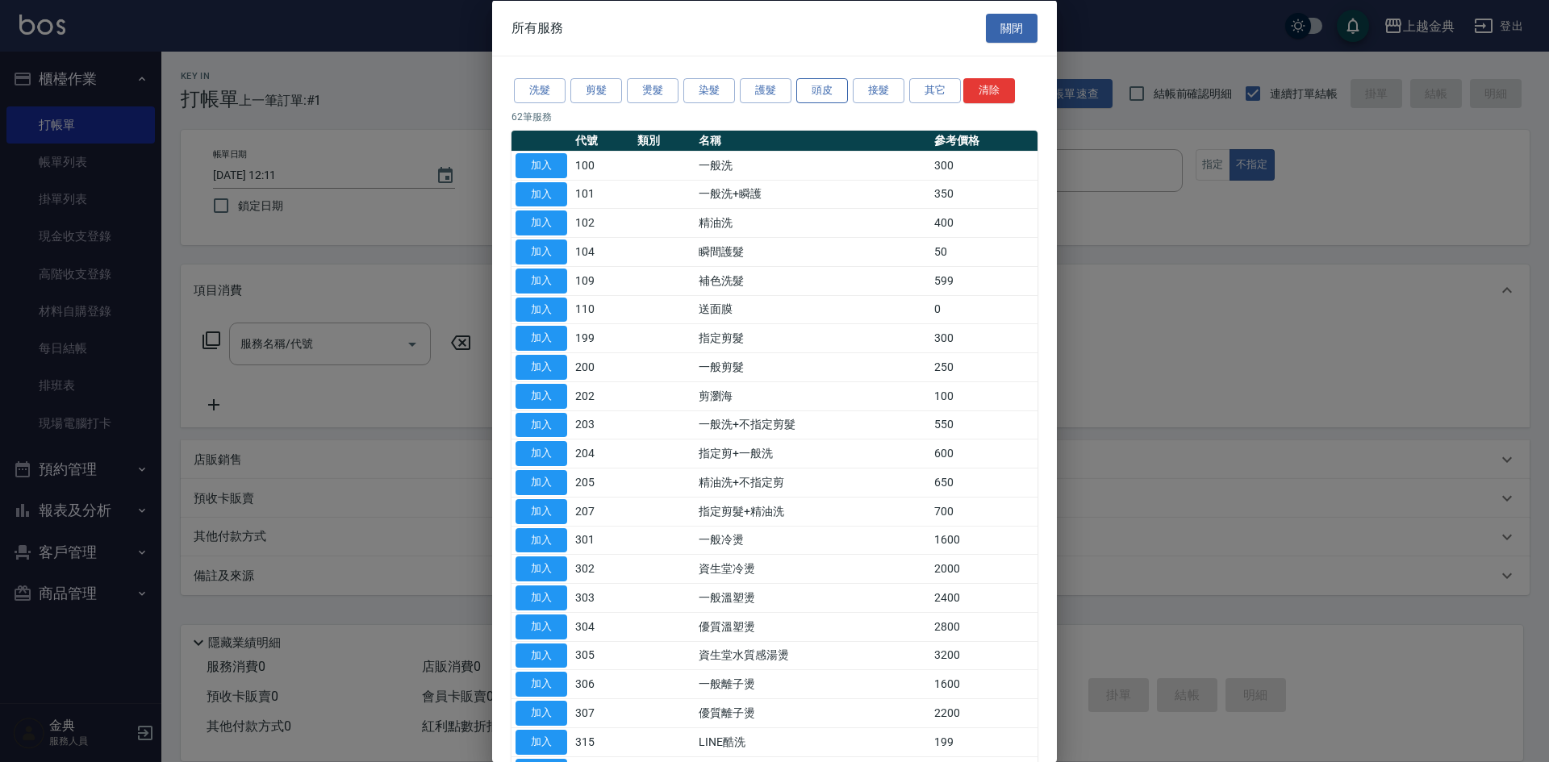
click at [815, 93] on button "頭皮" at bounding box center [822, 90] width 52 height 25
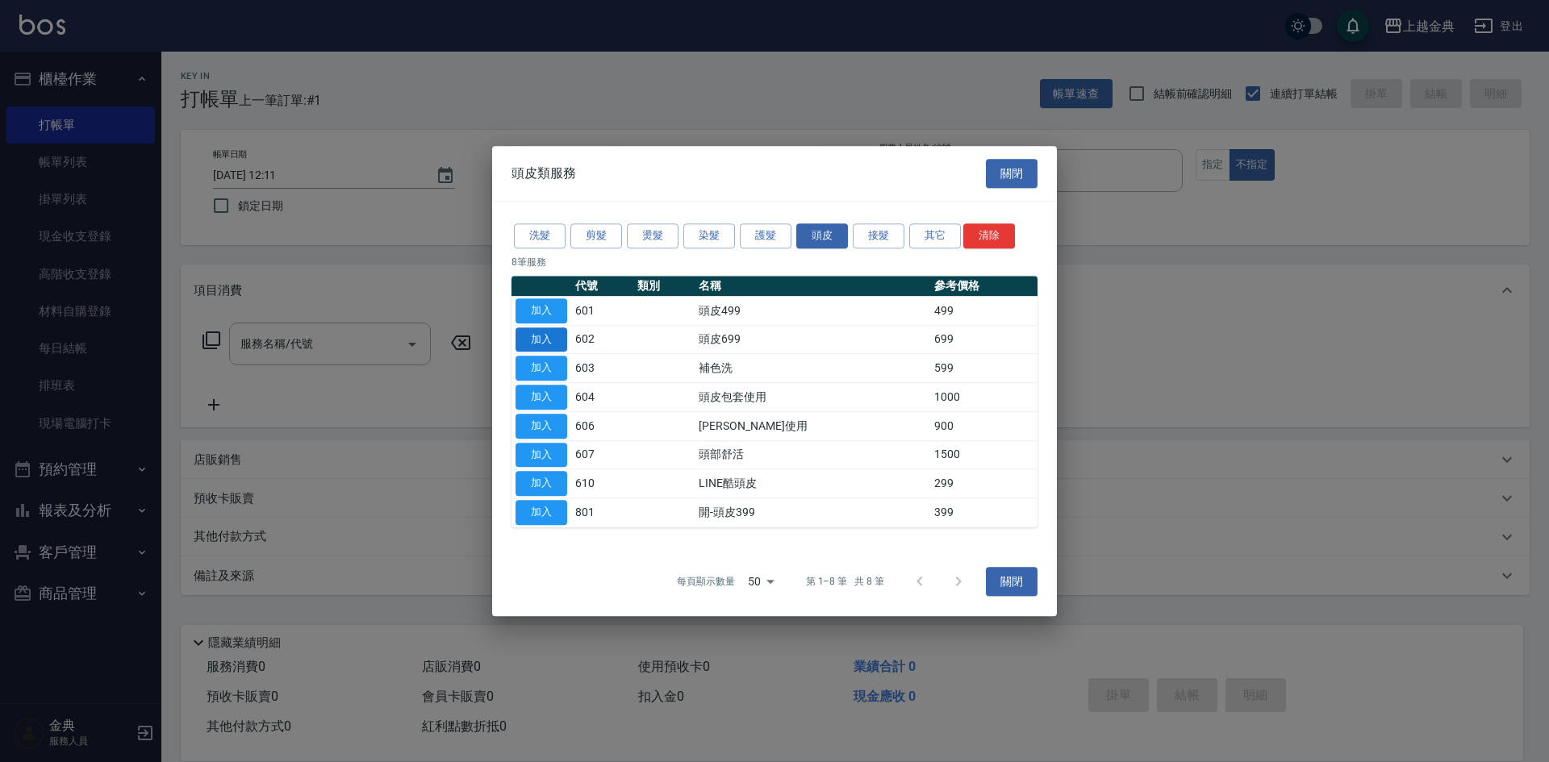
click at [548, 336] on button "加入" at bounding box center [541, 339] width 52 height 25
type input "頭皮699(602)"
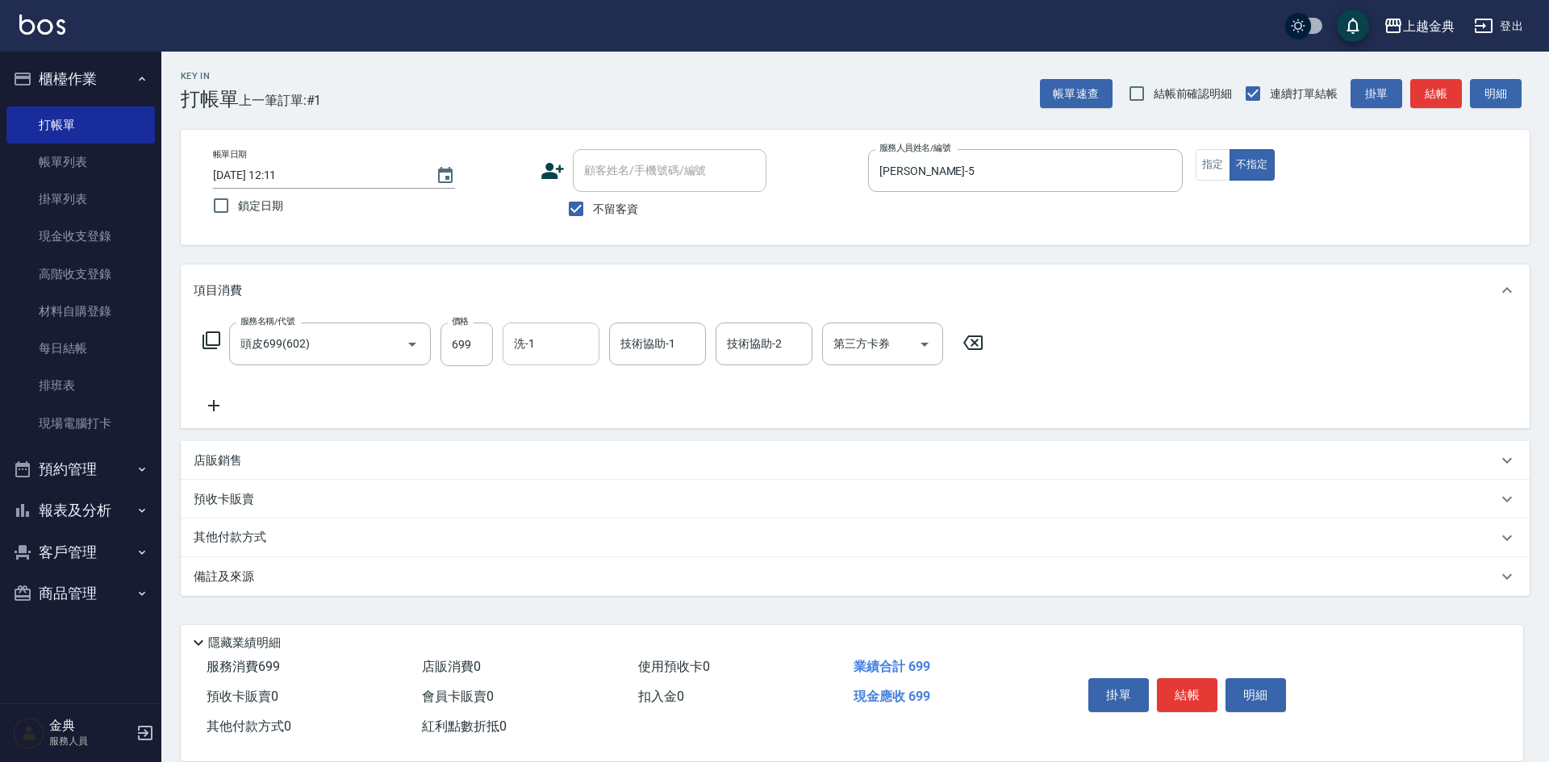
click at [548, 342] on input "洗-1" at bounding box center [551, 344] width 82 height 28
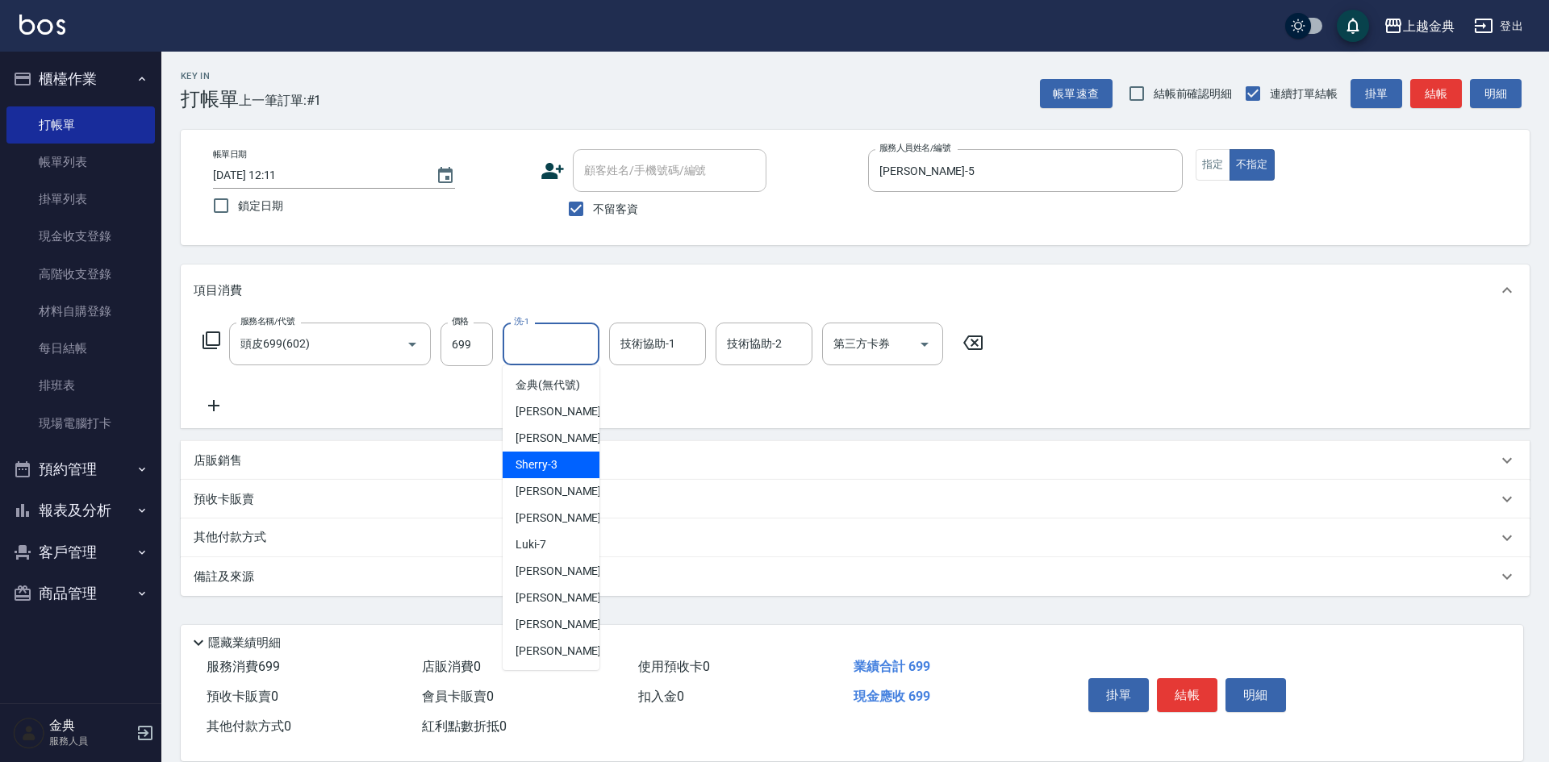
click at [551, 473] on span "Sherry -3" at bounding box center [536, 465] width 42 height 17
type input "Sherry-3"
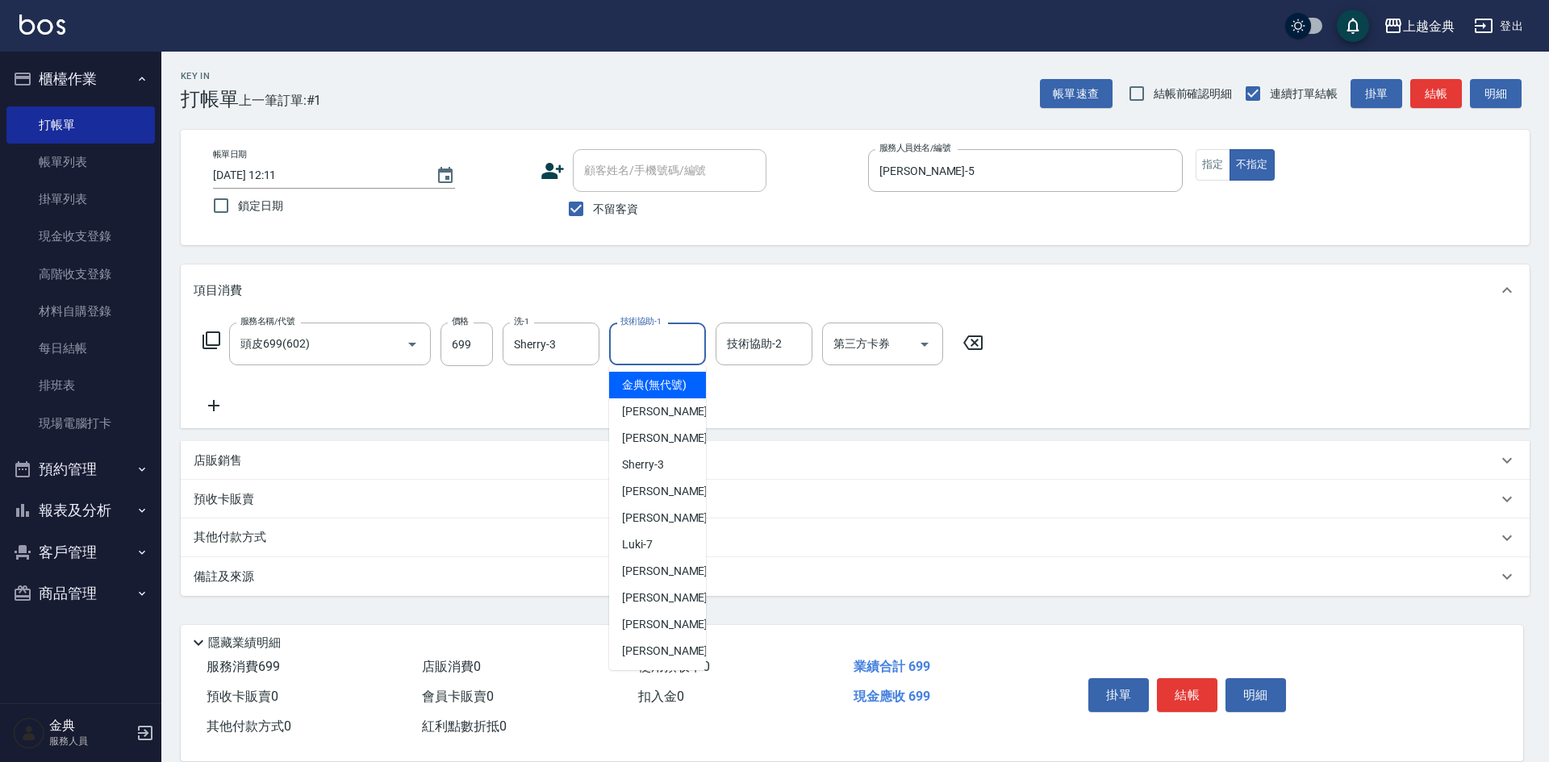
click at [659, 336] on input "技術協助-1" at bounding box center [657, 344] width 82 height 28
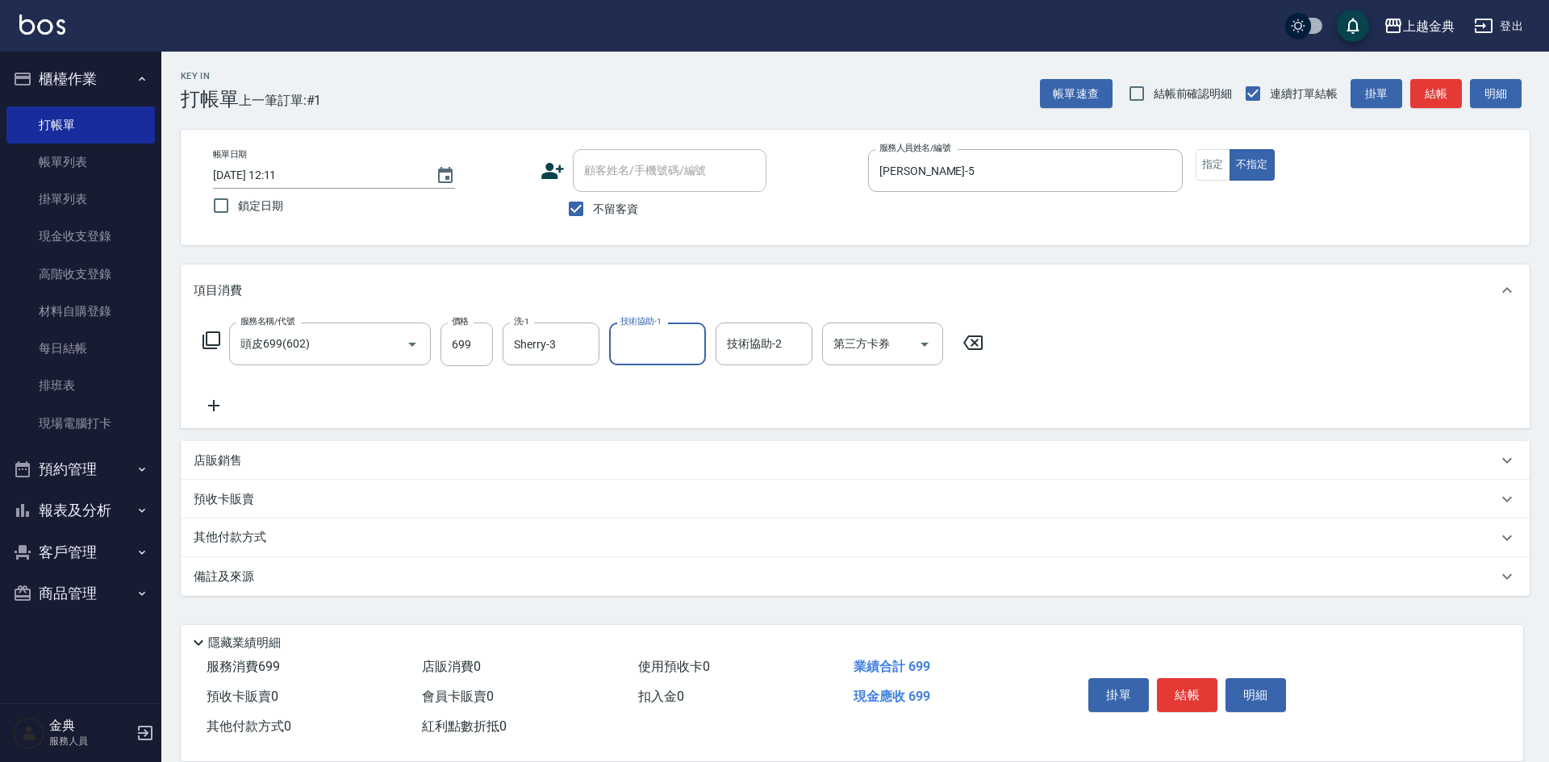
click at [662, 335] on input "技術協助-1" at bounding box center [657, 344] width 82 height 28
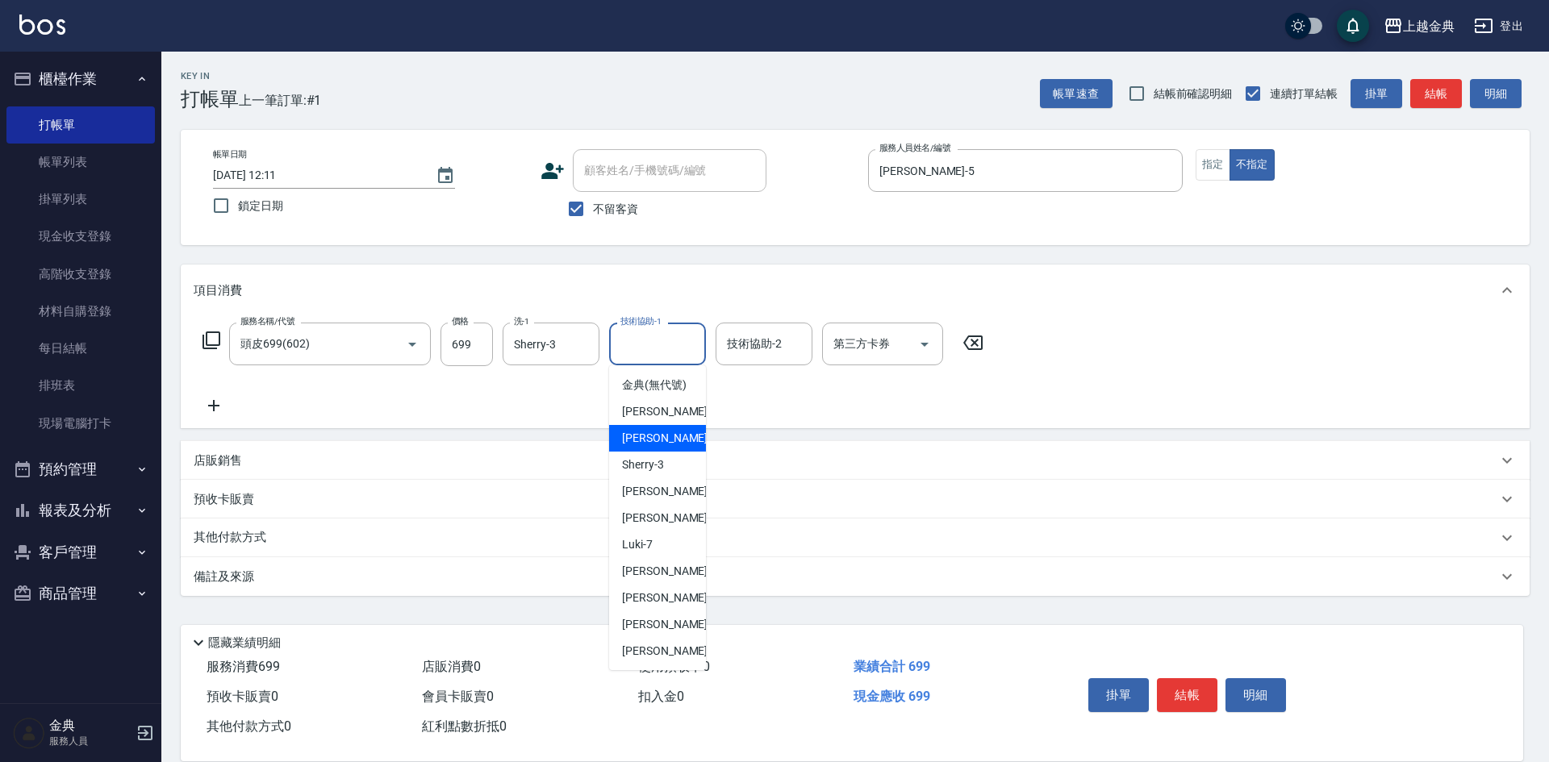
click at [684, 452] on div "Cindy -2" at bounding box center [657, 438] width 97 height 27
type input "Cindy-2"
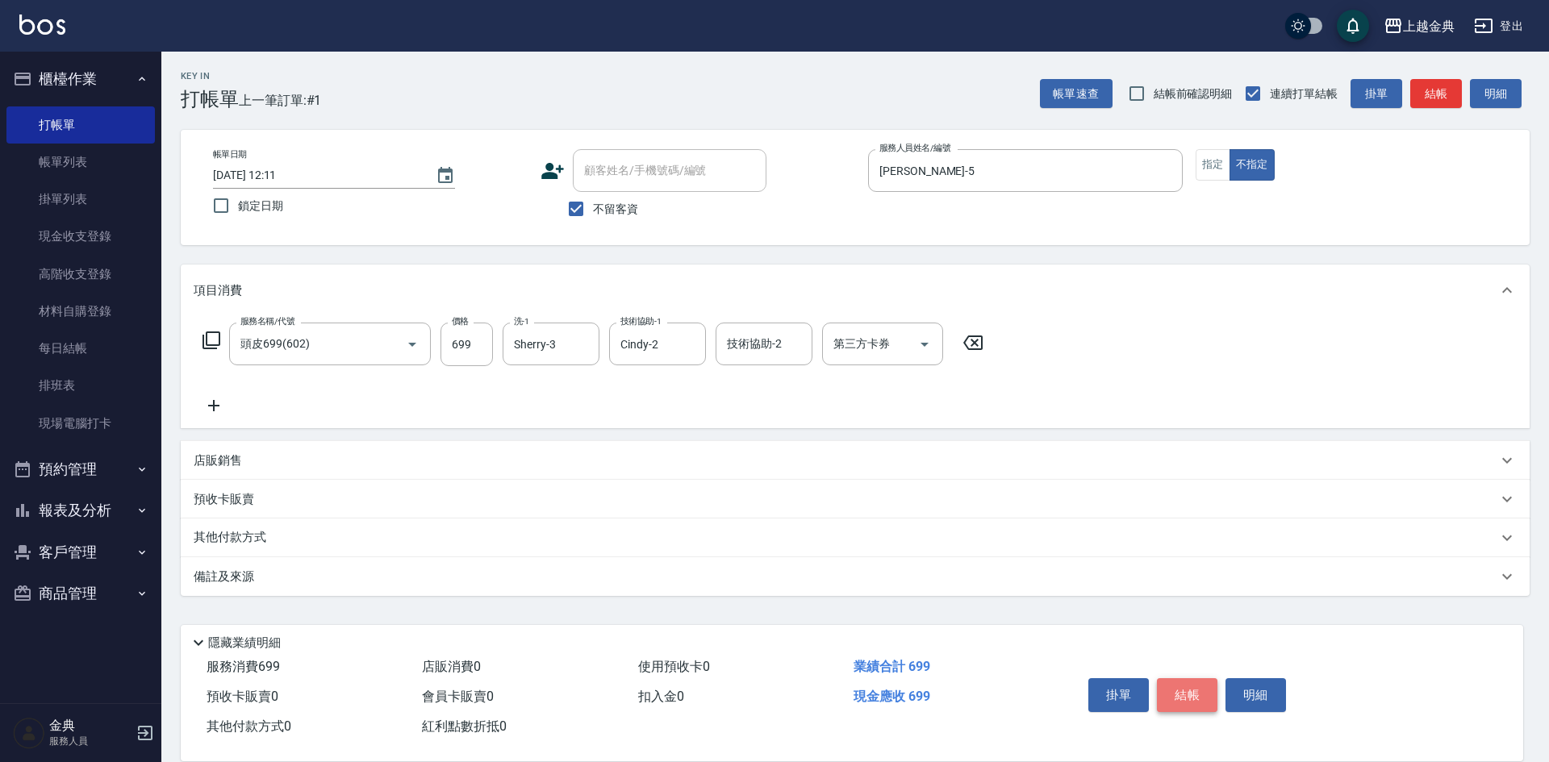
click at [1187, 687] on button "結帳" at bounding box center [1187, 695] width 60 height 34
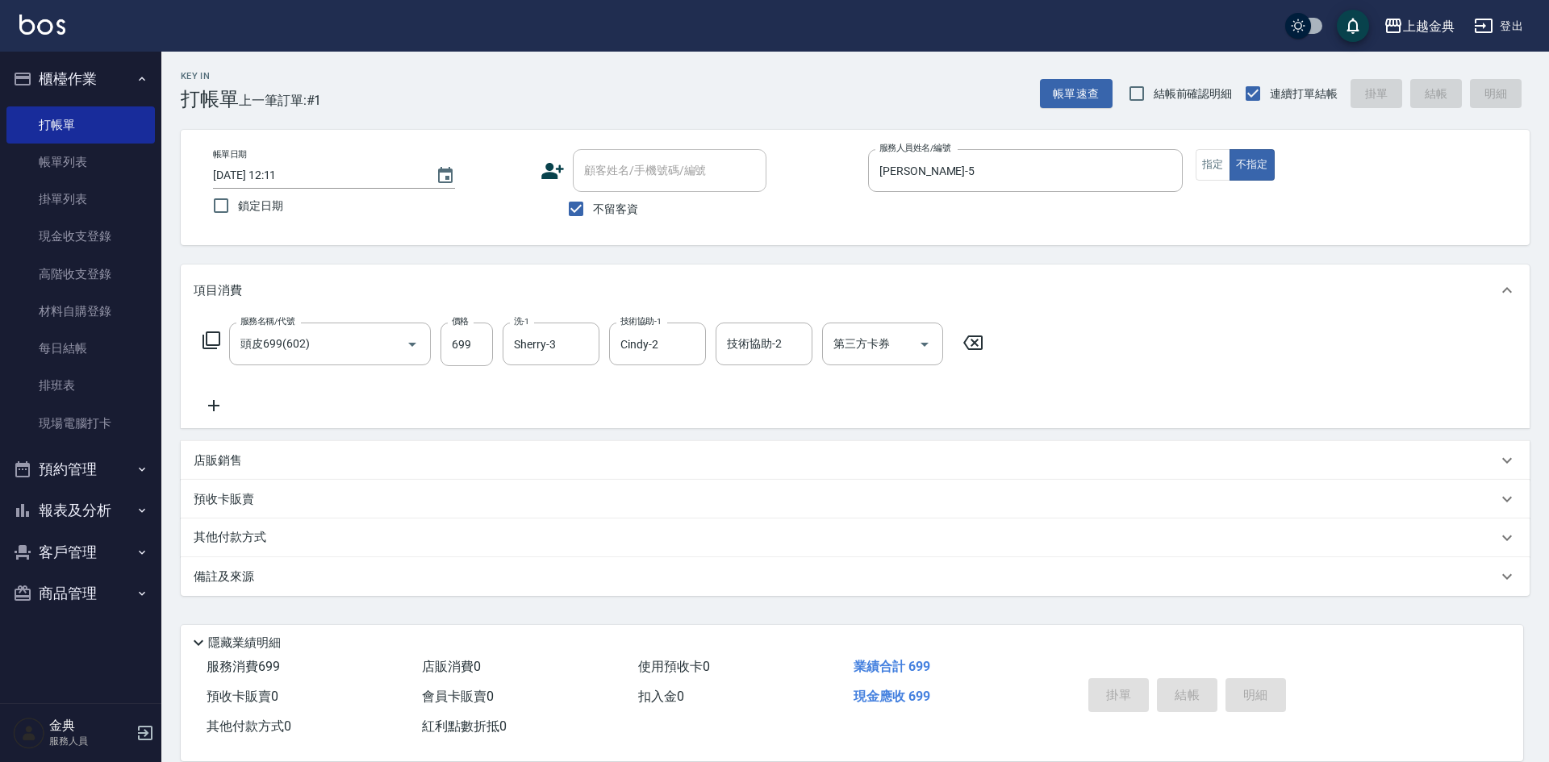
type input "[DATE] 12:12"
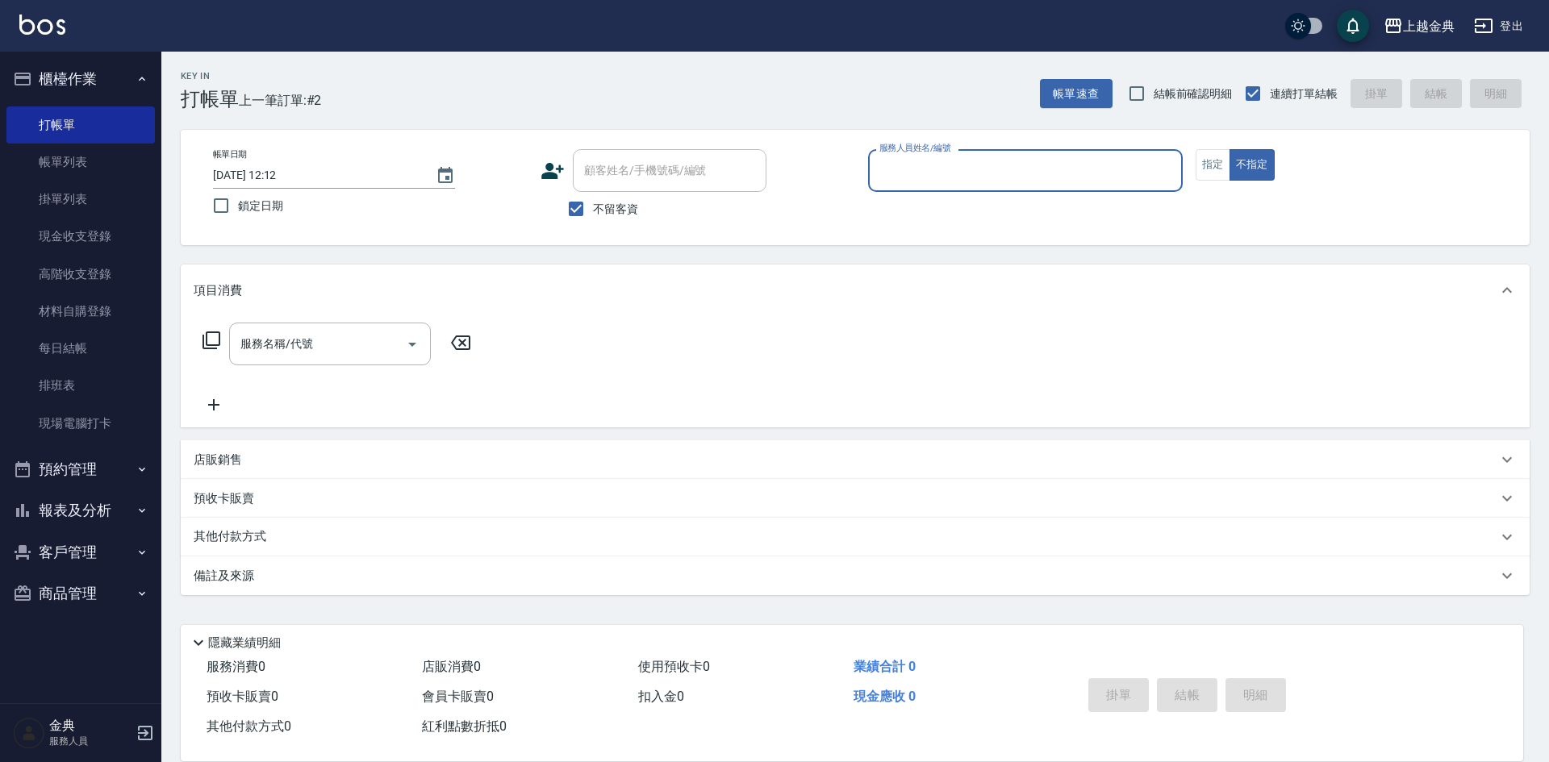
click at [619, 212] on span "不留客資" at bounding box center [615, 209] width 45 height 17
click at [619, 213] on span "不留客資" at bounding box center [615, 209] width 45 height 17
click at [593, 213] on input "不留客資" at bounding box center [576, 209] width 34 height 34
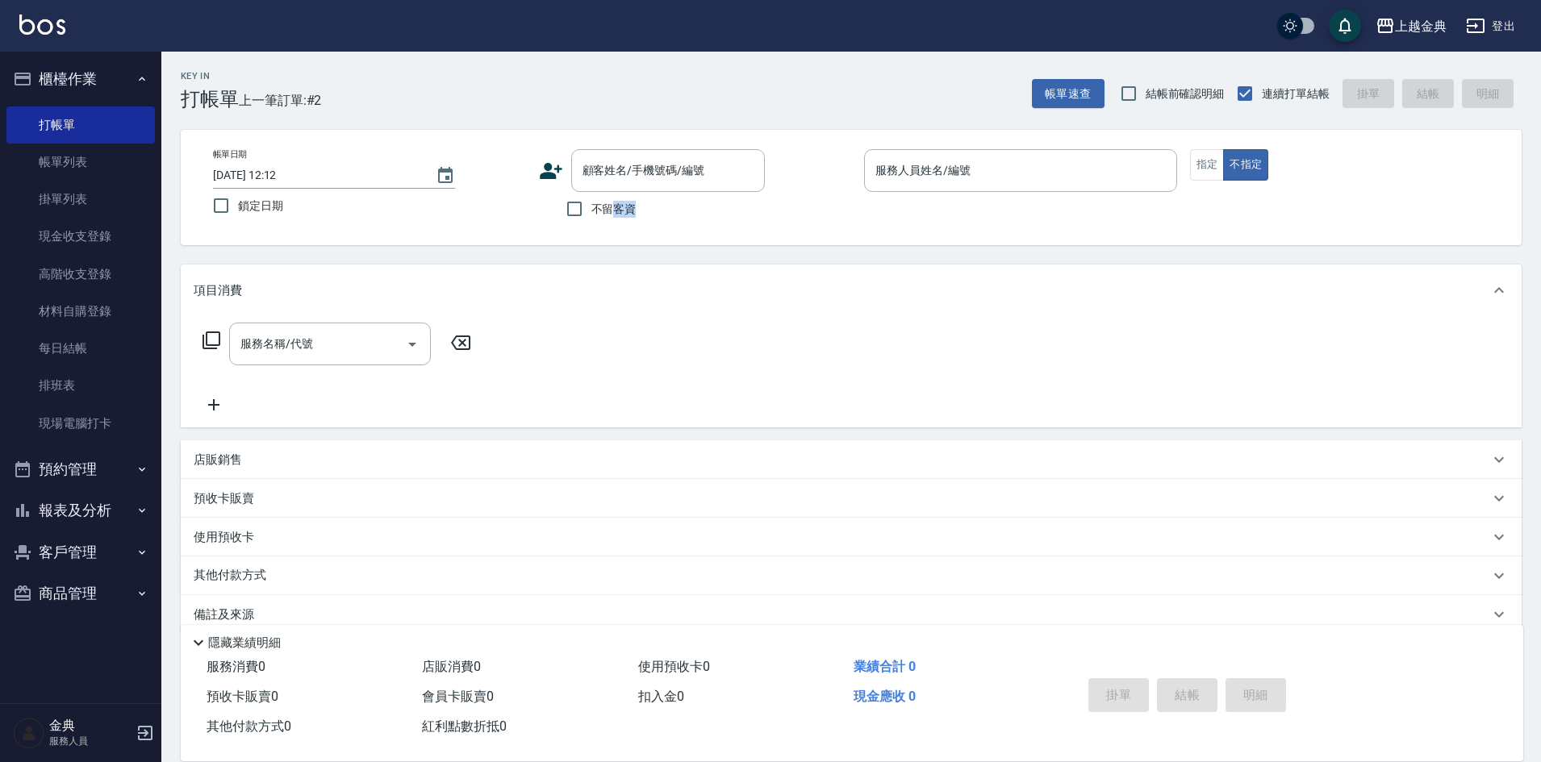
click at [619, 213] on span "不留客資" at bounding box center [613, 209] width 45 height 17
click at [591, 213] on input "不留客資" at bounding box center [574, 209] width 34 height 34
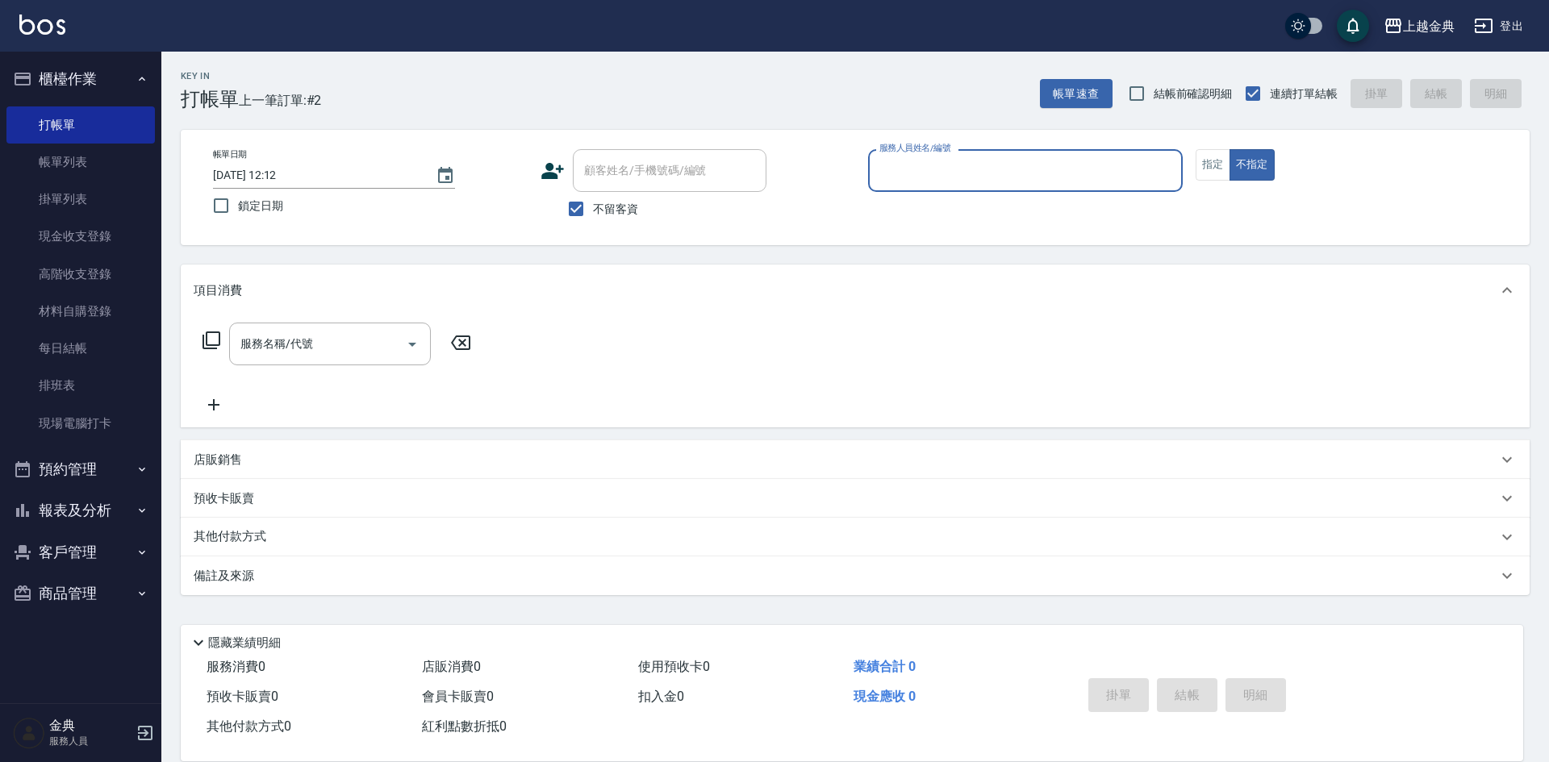
click at [649, 188] on div "顧客姓名/手機號碼/編號" at bounding box center [670, 170] width 194 height 43
click at [616, 206] on span "不留客資" at bounding box center [615, 209] width 45 height 17
click at [593, 206] on input "不留客資" at bounding box center [576, 209] width 34 height 34
checkbox input "false"
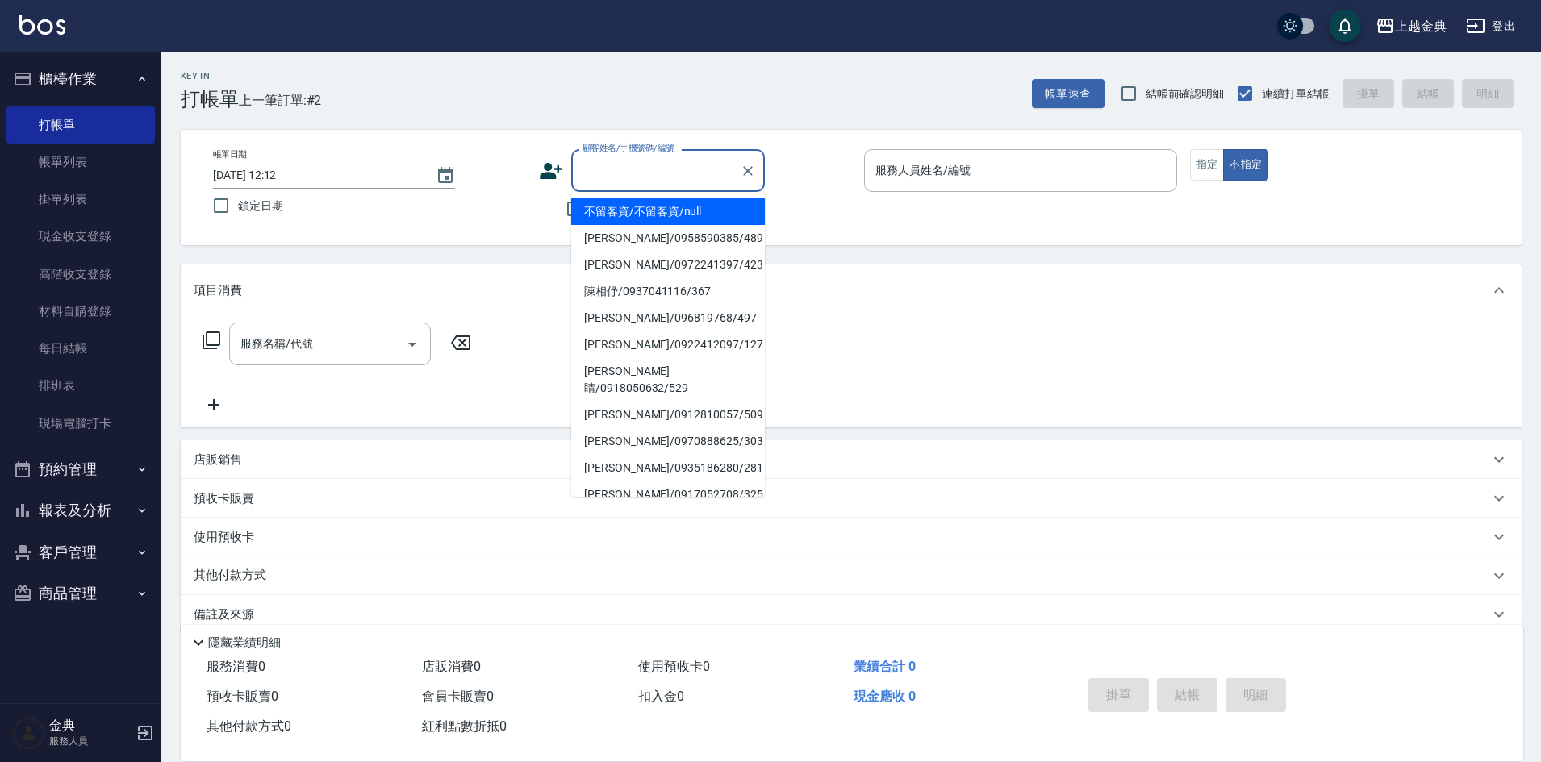
click at [646, 180] on input "顧客姓名/手機號碼/編號" at bounding box center [655, 170] width 155 height 28
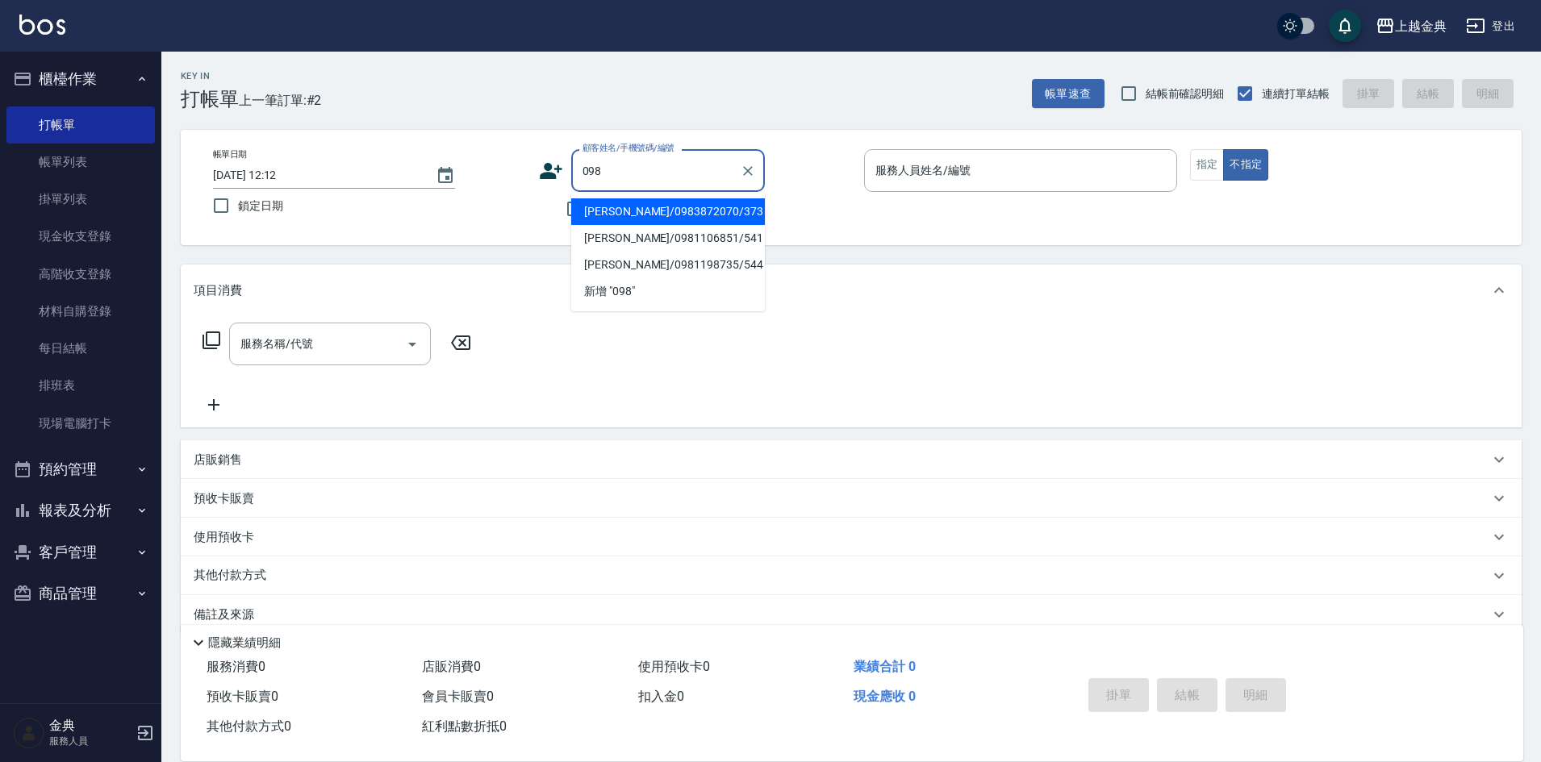
type input "0983"
